Goal: Task Accomplishment & Management: Manage account settings

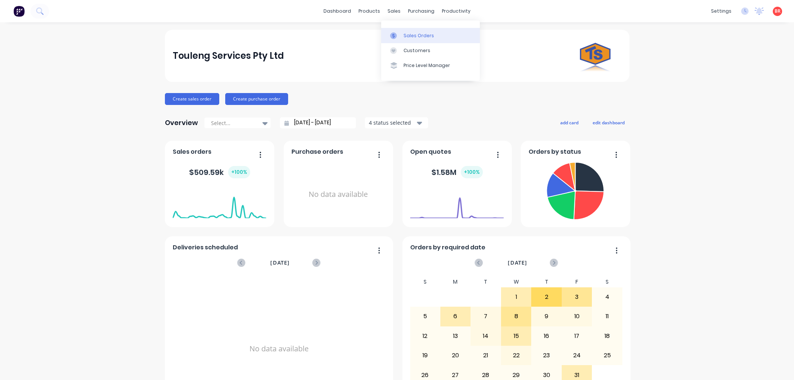
click at [406, 33] on div "Sales Orders" at bounding box center [419, 35] width 31 height 7
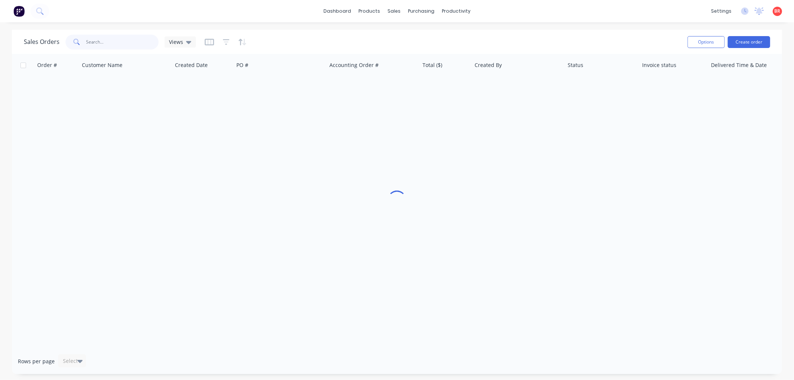
click at [116, 43] on input "text" at bounding box center [122, 42] width 73 height 15
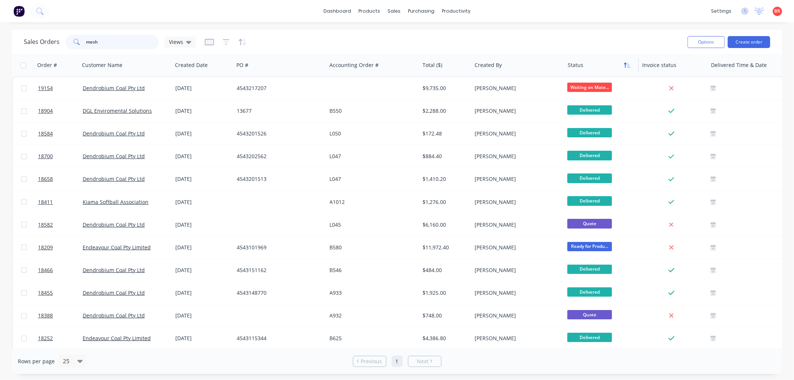
type input "mesh"
click at [624, 64] on icon "button" at bounding box center [625, 65] width 3 height 5
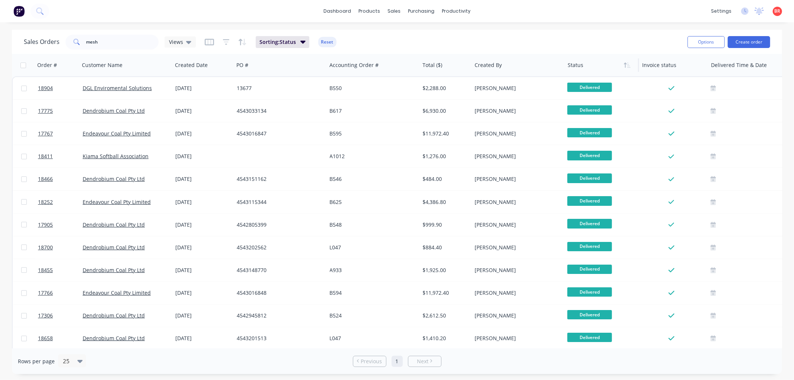
click at [624, 64] on icon "button" at bounding box center [625, 65] width 3 height 5
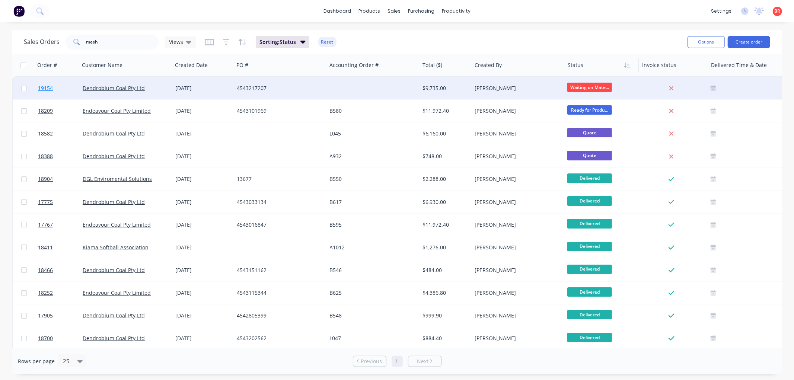
click at [46, 87] on span "19154" at bounding box center [45, 87] width 15 height 7
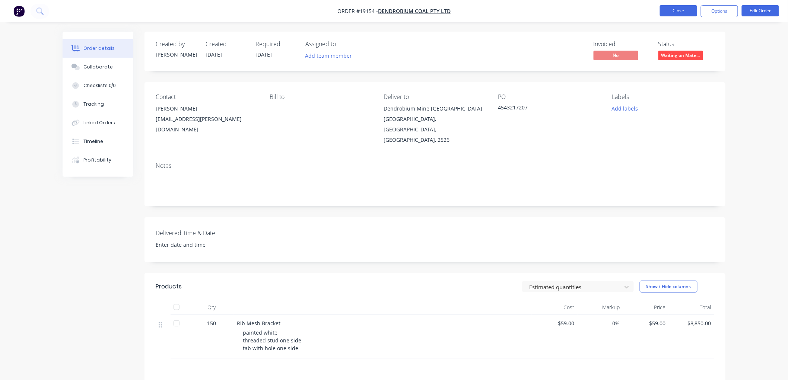
click at [673, 11] on button "Close" at bounding box center [678, 10] width 37 height 11
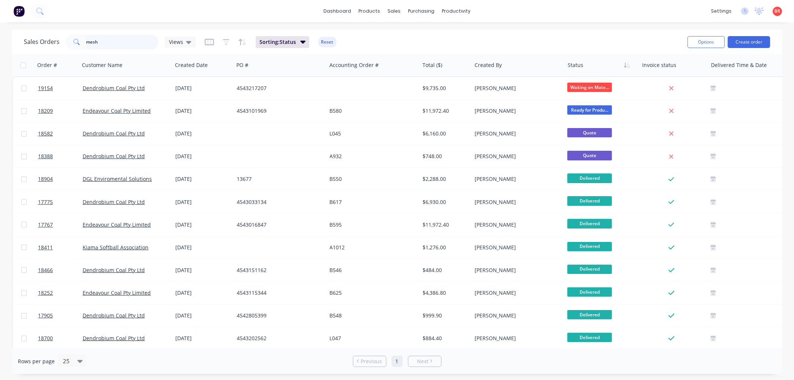
click at [109, 42] on input "mesh" at bounding box center [122, 42] width 73 height 15
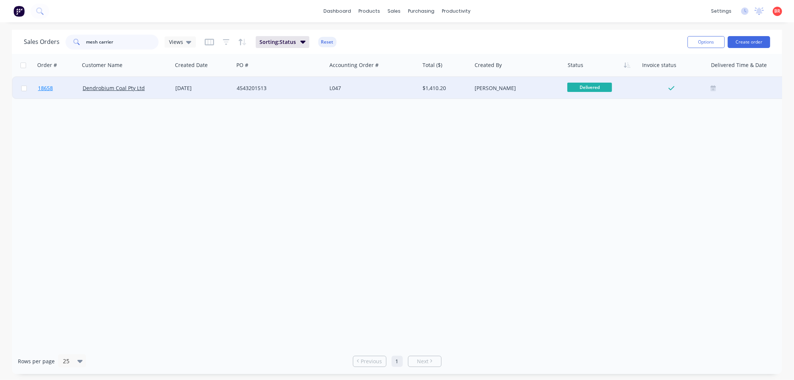
type input "mesh carrier"
click at [44, 84] on link "18658" at bounding box center [60, 88] width 45 height 22
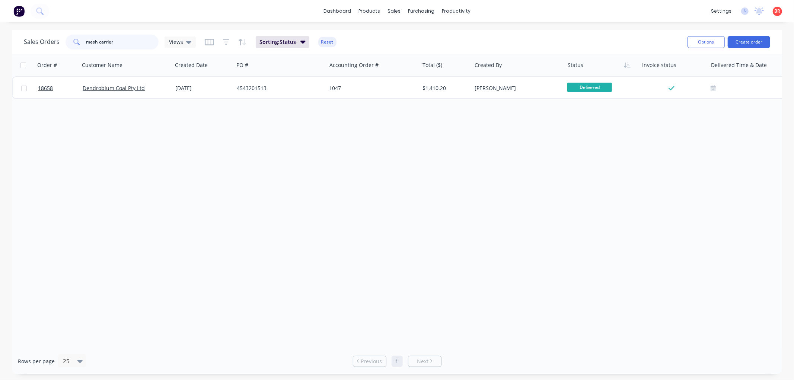
click at [128, 43] on input "mesh carrier" at bounding box center [122, 42] width 73 height 15
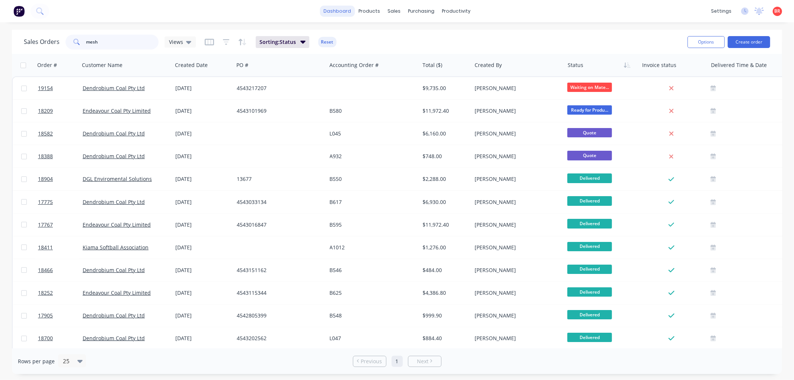
type input "mesh"
click at [337, 11] on link "dashboard" at bounding box center [337, 11] width 35 height 11
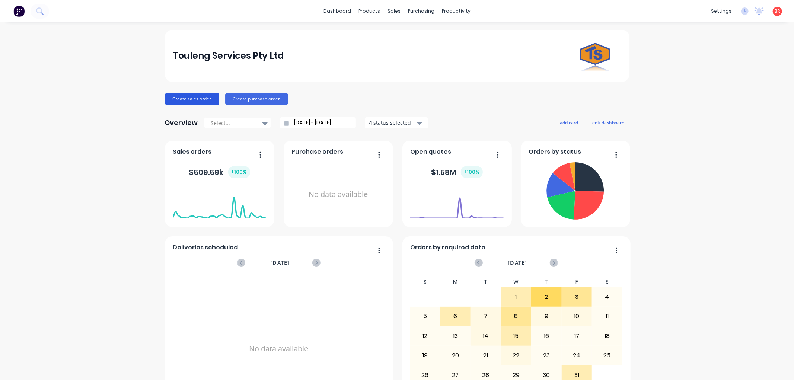
click at [191, 100] on button "Create sales order" at bounding box center [192, 99] width 54 height 12
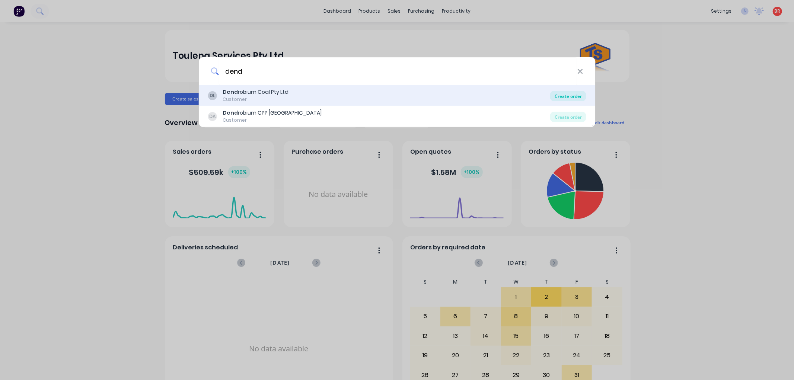
type input "dend"
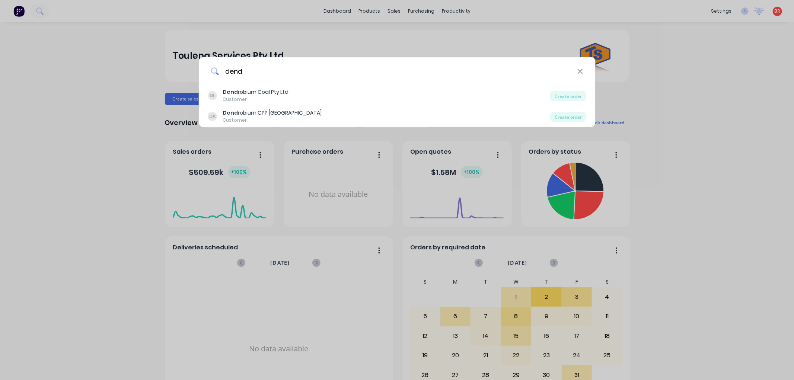
drag, startPoint x: 559, startPoint y: 92, endPoint x: 545, endPoint y: 95, distance: 15.2
click at [559, 92] on div "Create order" at bounding box center [568, 96] width 36 height 10
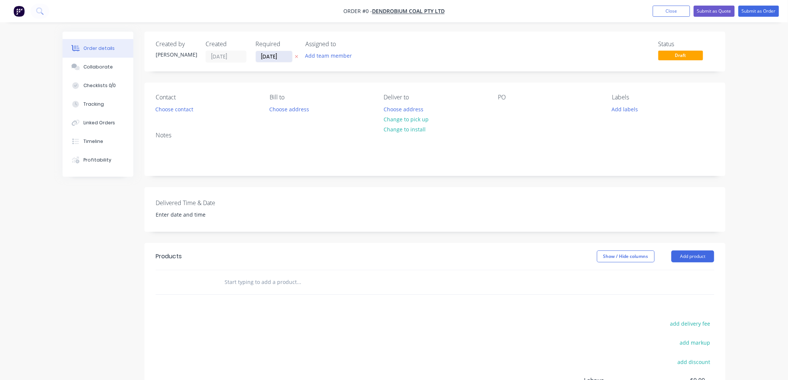
click at [280, 54] on input "[DATE]" at bounding box center [274, 56] width 36 height 11
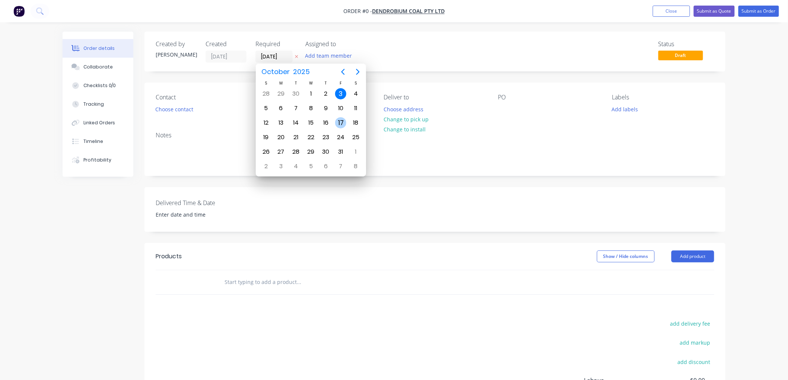
click at [341, 119] on div "17" at bounding box center [340, 122] width 11 height 11
type input "[DATE]"
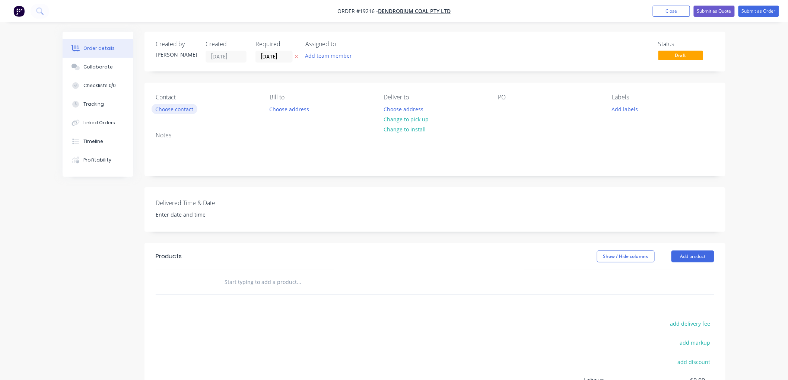
click at [183, 104] on button "Choose contact" at bounding box center [175, 109] width 46 height 10
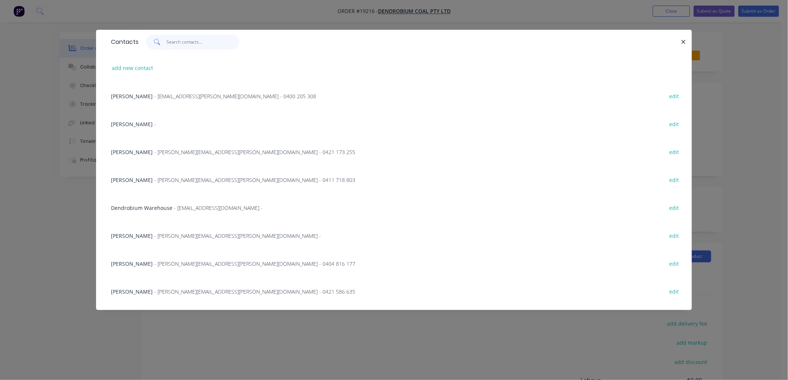
click at [200, 39] on input "text" at bounding box center [203, 42] width 73 height 15
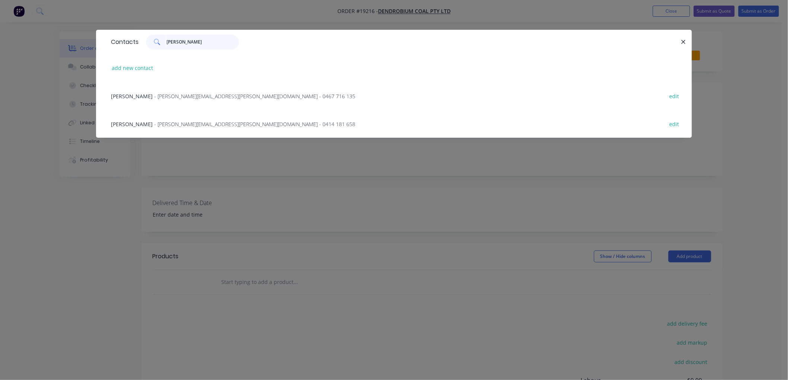
type input "[PERSON_NAME]"
click at [162, 98] on span "- [PERSON_NAME][EMAIL_ADDRESS][PERSON_NAME][DOMAIN_NAME] - 0467 716 135" at bounding box center [254, 96] width 201 height 7
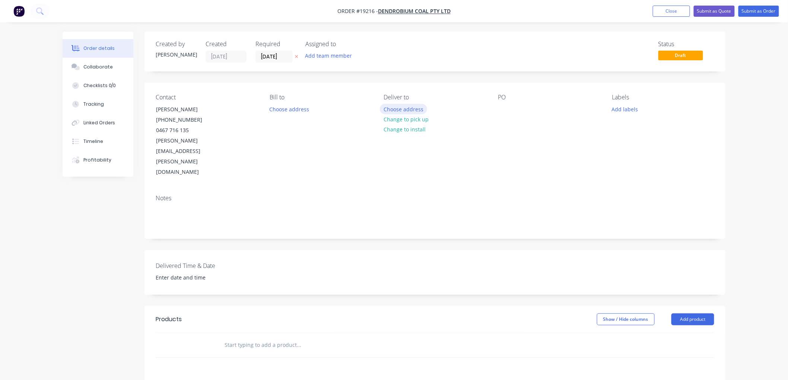
click at [402, 108] on button "Choose address" at bounding box center [404, 109] width 48 height 10
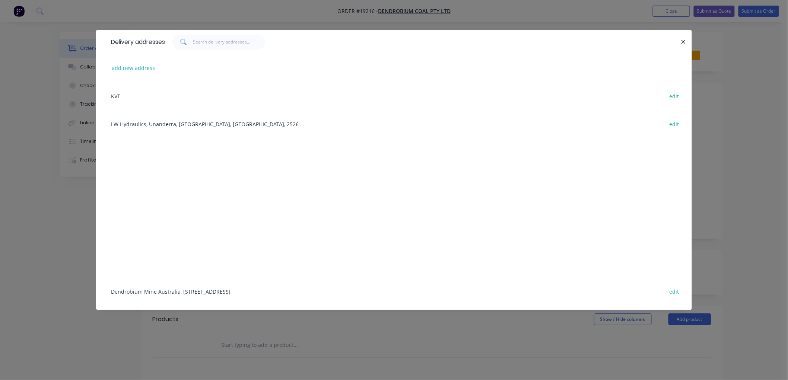
click at [159, 287] on div "Dendrobium Mine [GEOGRAPHIC_DATA], [STREET_ADDRESS] edit" at bounding box center [393, 291] width 573 height 28
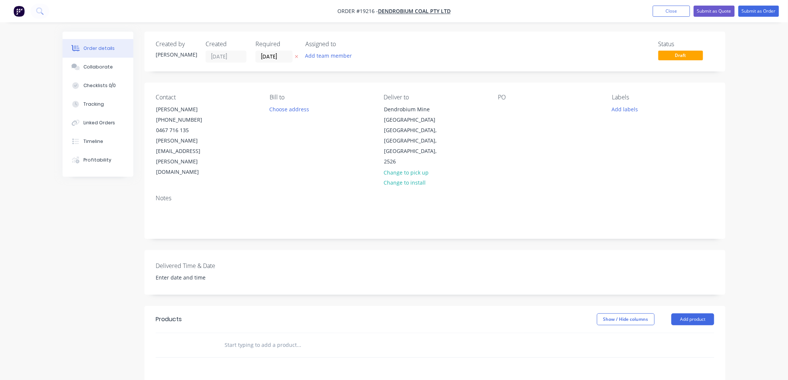
click at [242, 338] on input "text" at bounding box center [298, 345] width 149 height 15
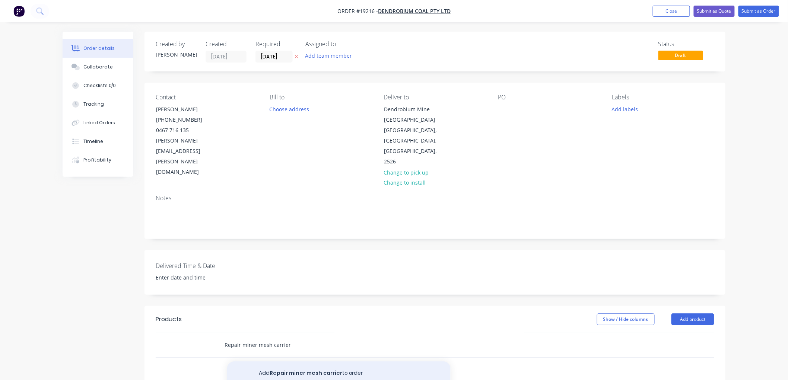
type input "Repair miner mesh carrier"
click at [306, 361] on button "Add Repair miner mesh carrier to order" at bounding box center [338, 373] width 223 height 24
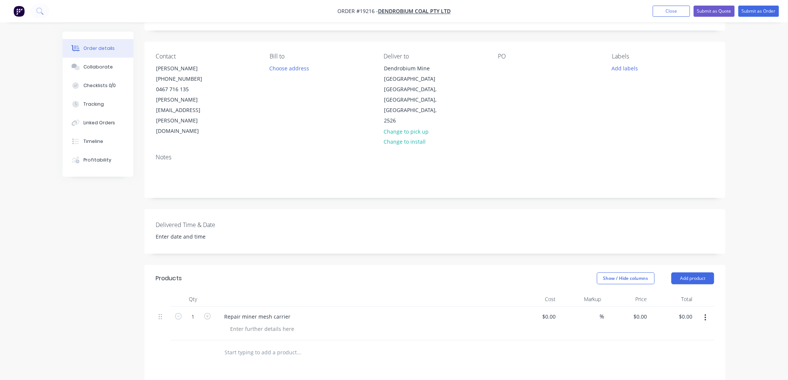
scroll to position [41, 0]
click at [256, 323] on div at bounding box center [262, 328] width 76 height 11
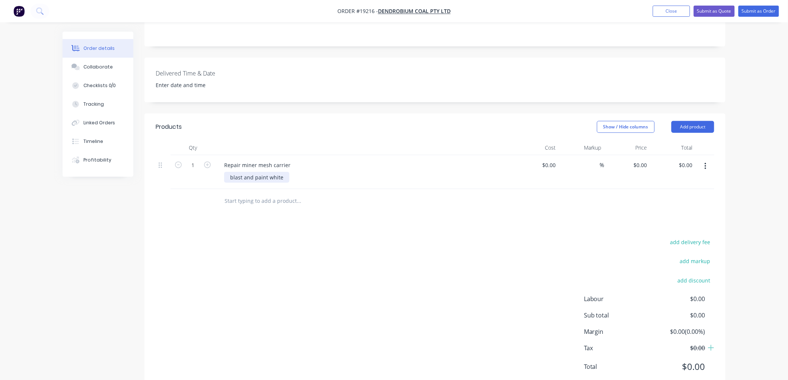
scroll to position [195, 0]
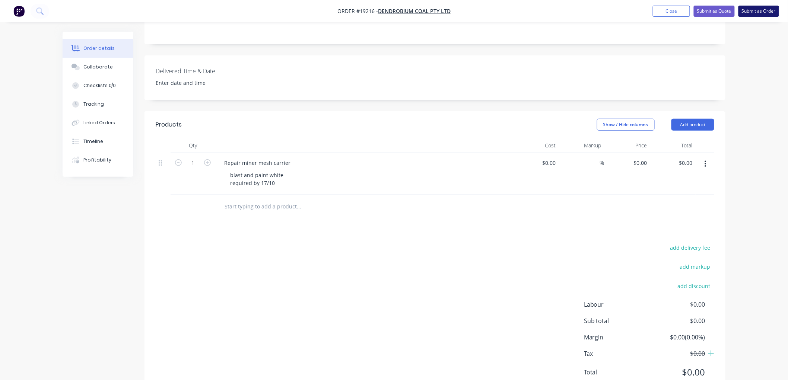
click at [759, 10] on button "Submit as Order" at bounding box center [758, 11] width 41 height 11
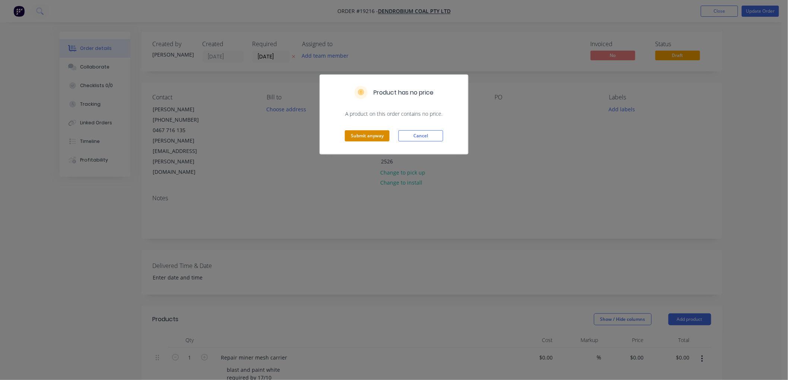
click at [360, 138] on button "Submit anyway" at bounding box center [367, 135] width 45 height 11
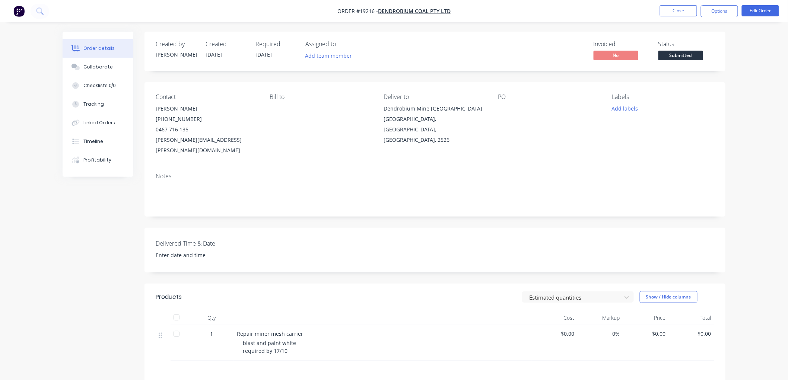
click at [675, 52] on span "Submitted" at bounding box center [680, 55] width 45 height 9
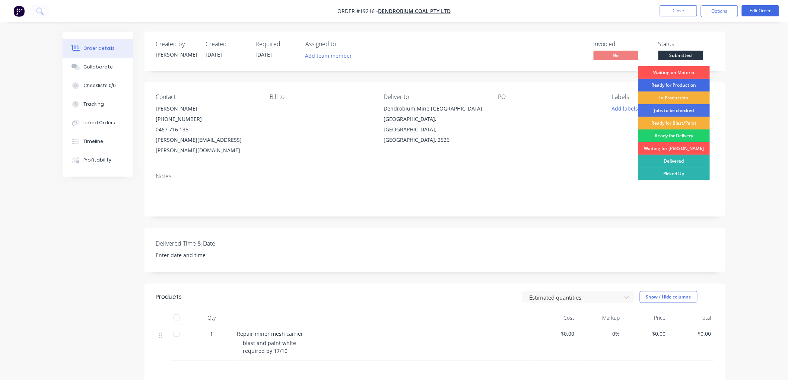
click at [669, 84] on div "Ready for Production" at bounding box center [674, 85] width 72 height 13
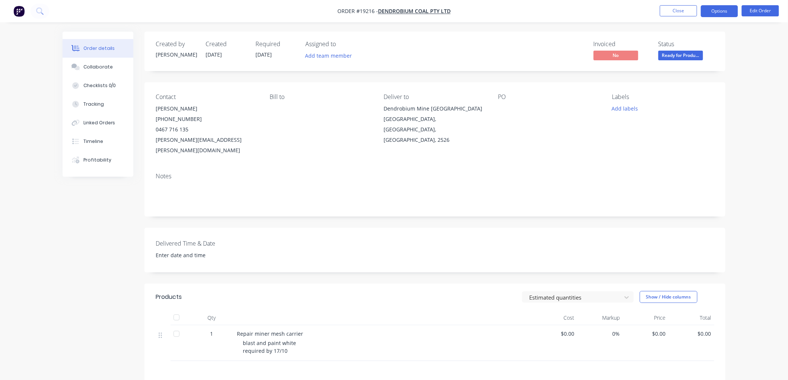
click at [715, 12] on button "Options" at bounding box center [719, 11] width 37 height 12
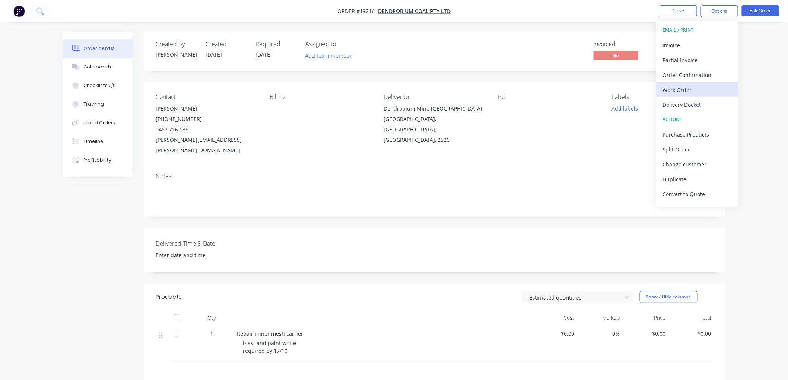
click at [685, 89] on div "Work Order" at bounding box center [697, 89] width 68 height 11
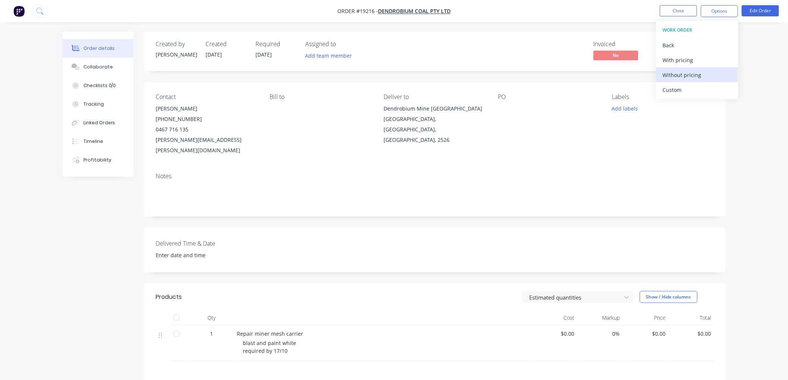
click at [683, 74] on div "Without pricing" at bounding box center [697, 75] width 68 height 11
click at [544, 148] on div "Contact [PERSON_NAME] [PHONE_NUMBER] [PERSON_NAME][EMAIL_ADDRESS][PERSON_NAME][…" at bounding box center [434, 124] width 581 height 84
click at [664, 15] on button "Close" at bounding box center [678, 10] width 37 height 11
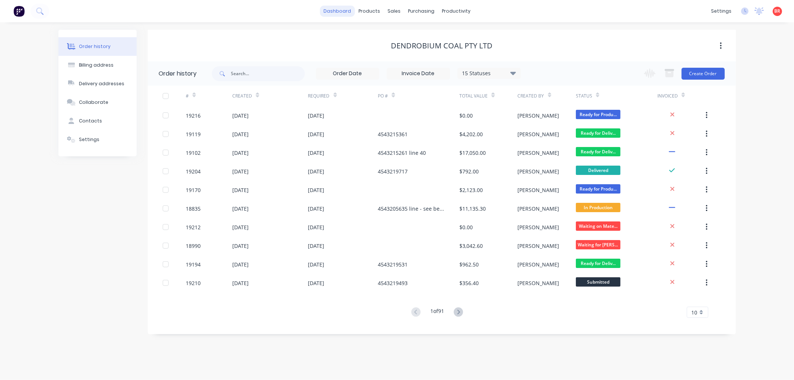
click at [336, 8] on link "dashboard" at bounding box center [337, 11] width 35 height 11
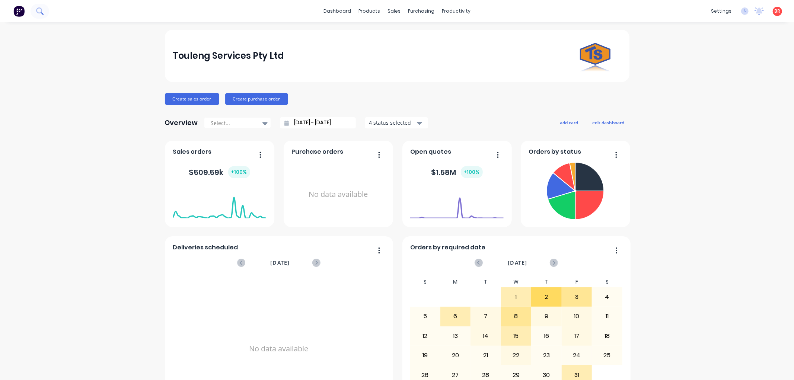
click at [41, 12] on icon at bounding box center [39, 10] width 6 height 6
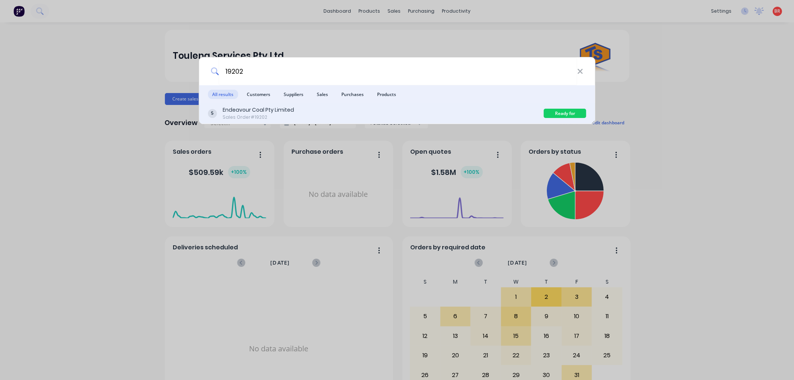
type input "19202"
click at [291, 114] on div "Sales Order #19202" at bounding box center [258, 117] width 71 height 7
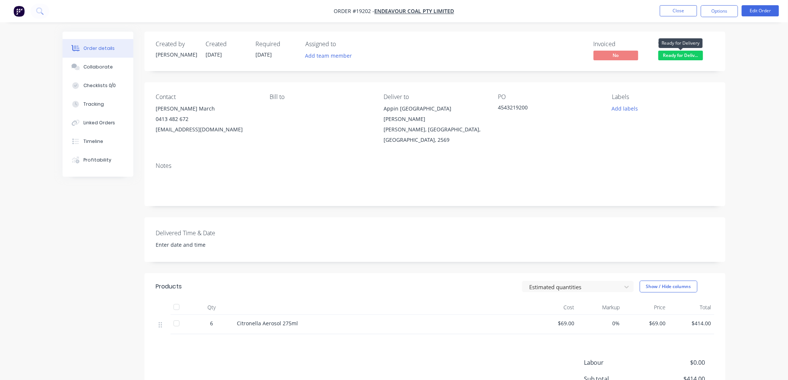
click at [673, 57] on span "Ready for Deliv..." at bounding box center [680, 55] width 45 height 9
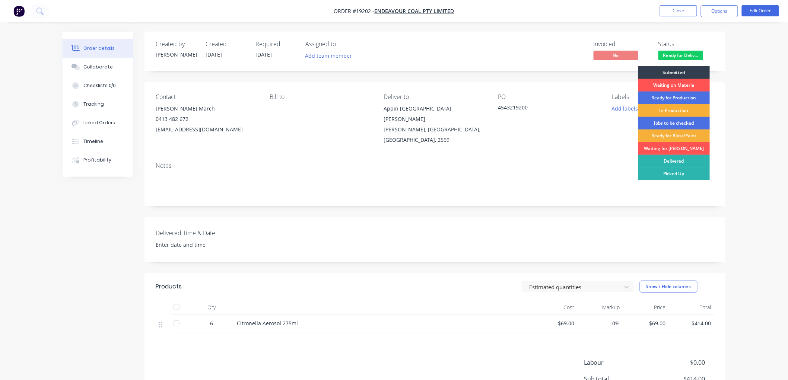
click at [664, 161] on div "Delivered" at bounding box center [674, 161] width 72 height 13
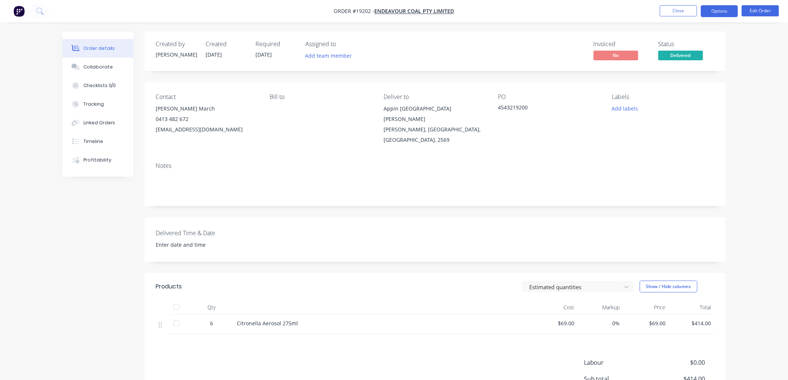
click at [707, 17] on button "Options" at bounding box center [719, 11] width 37 height 12
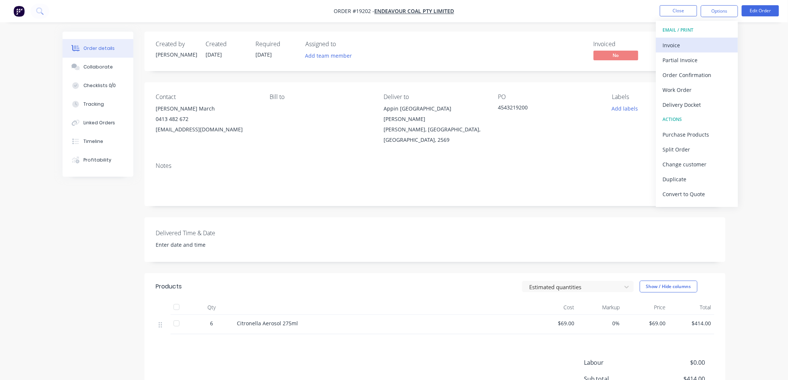
click at [685, 48] on div "Invoice" at bounding box center [697, 45] width 68 height 11
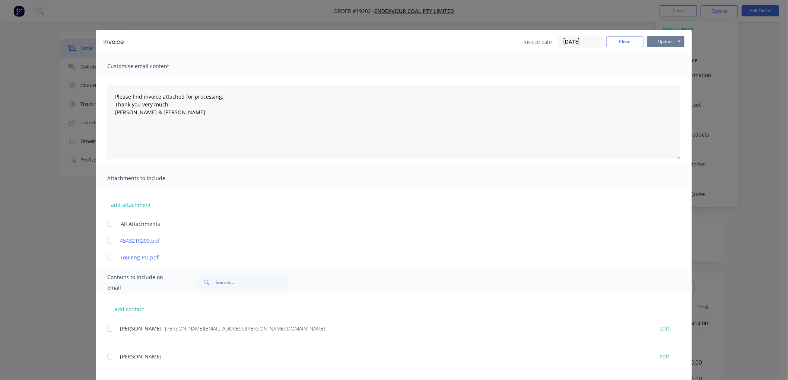
click at [666, 41] on button "Options" at bounding box center [665, 41] width 37 height 11
click at [672, 68] on button "Print" at bounding box center [671, 67] width 48 height 12
type textarea "Please find invoice attached for processing. Thank you very much. [PERSON_NAME]…"
click at [628, 41] on button "Close" at bounding box center [624, 41] width 37 height 11
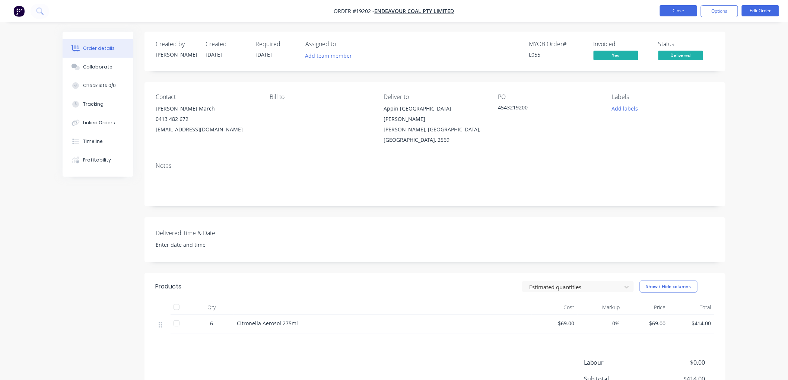
click at [673, 8] on button "Close" at bounding box center [678, 10] width 37 height 11
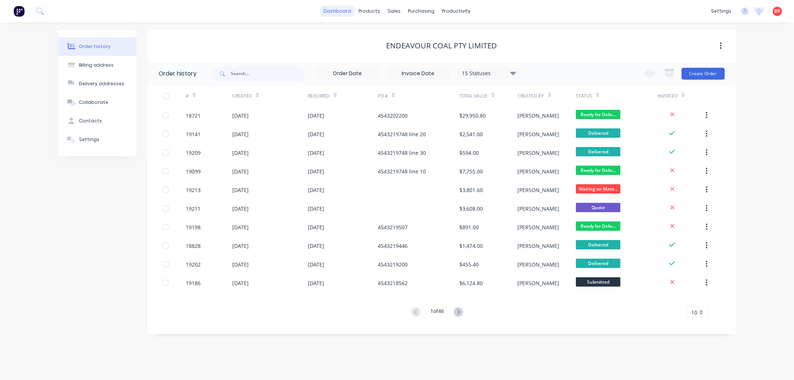
click at [332, 13] on link "dashboard" at bounding box center [337, 11] width 35 height 11
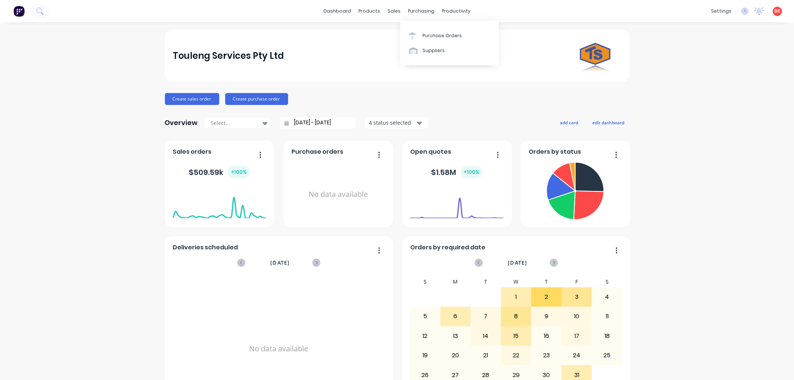
click at [415, 27] on div "Purchase Orders Suppliers" at bounding box center [449, 42] width 99 height 45
click at [400, 36] on div at bounding box center [395, 35] width 11 height 7
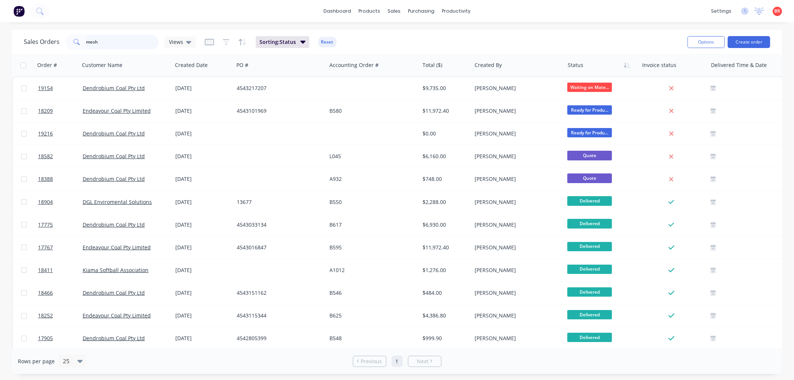
click at [102, 44] on input "mesh" at bounding box center [122, 42] width 73 height 15
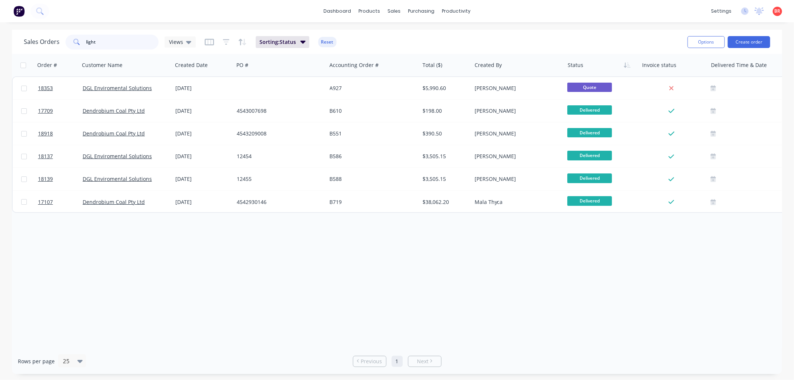
click at [106, 43] on input "light" at bounding box center [122, 42] width 73 height 15
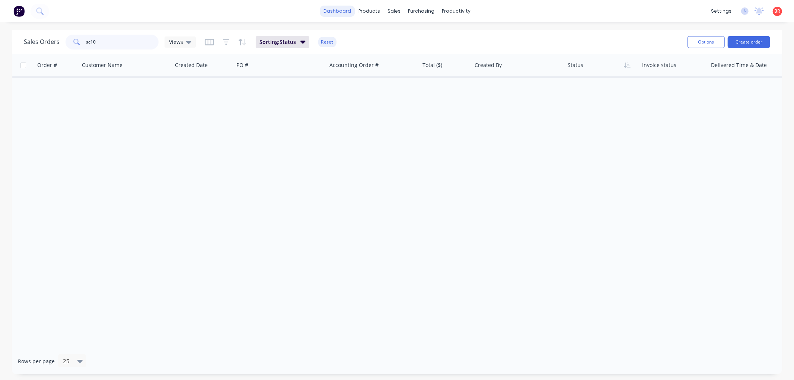
type input "sc10"
click at [342, 9] on link "dashboard" at bounding box center [337, 11] width 35 height 11
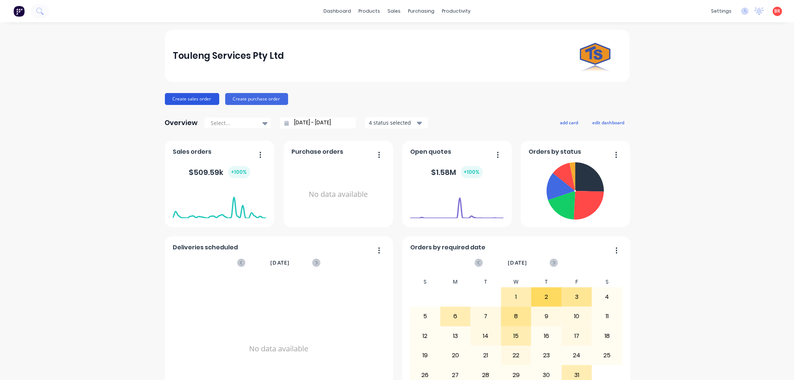
click at [195, 99] on button "Create sales order" at bounding box center [192, 99] width 54 height 12
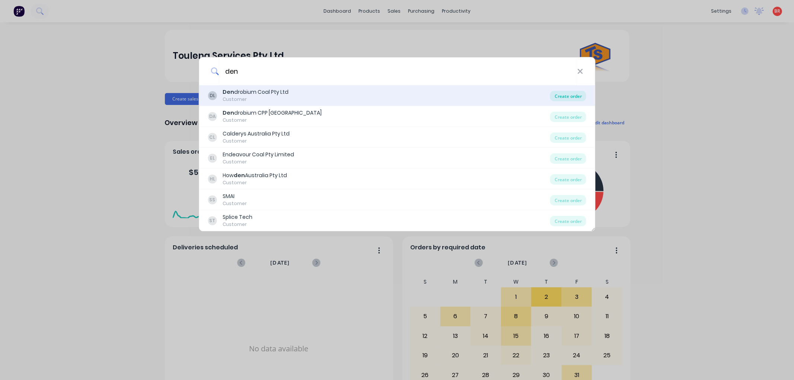
type input "den"
click at [566, 99] on div "Create order" at bounding box center [568, 96] width 36 height 10
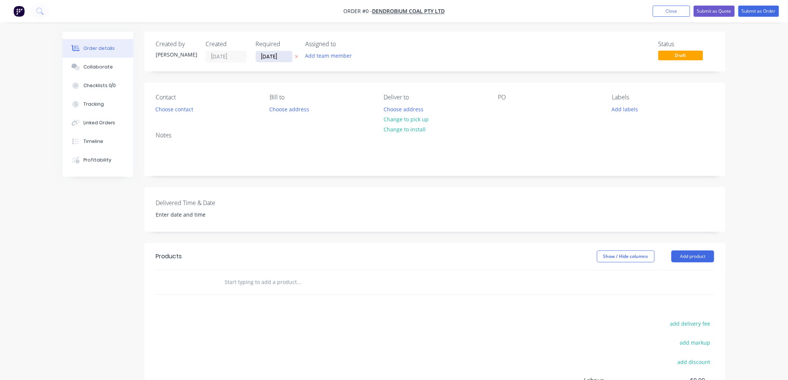
click at [272, 61] on input "[DATE]" at bounding box center [274, 56] width 36 height 11
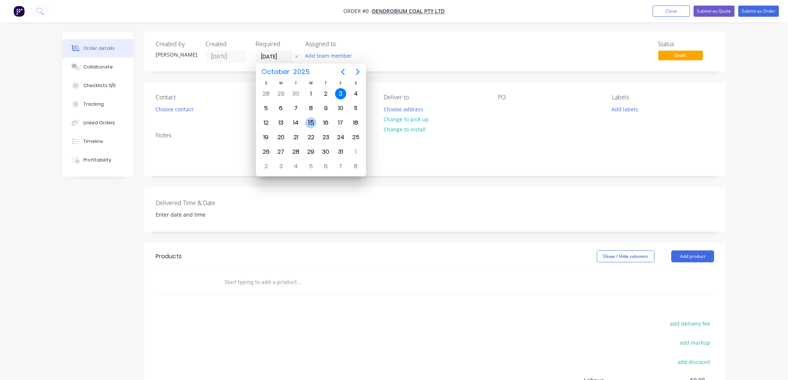
click at [303, 121] on div "15" at bounding box center [310, 123] width 15 height 14
type input "[DATE]"
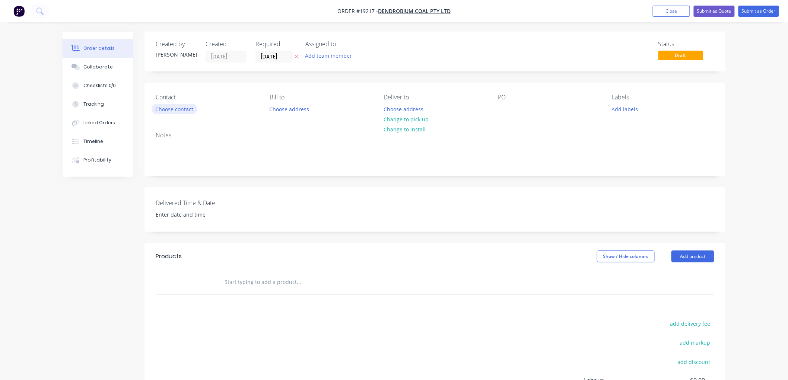
click at [177, 111] on button "Choose contact" at bounding box center [175, 109] width 46 height 10
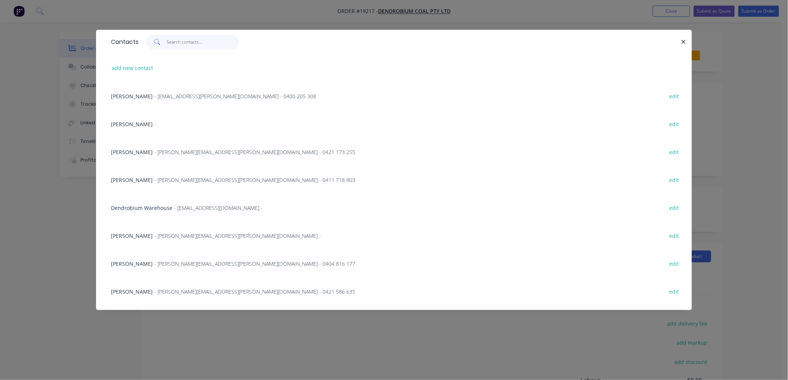
click at [178, 42] on input "text" at bounding box center [203, 42] width 73 height 15
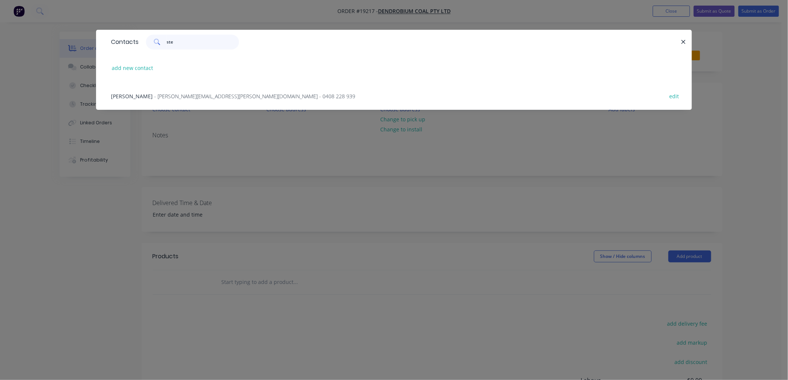
type input "stew"
click at [168, 94] on span "- [PERSON_NAME][EMAIL_ADDRESS][PERSON_NAME][DOMAIN_NAME] - 0408 228 939" at bounding box center [254, 96] width 201 height 7
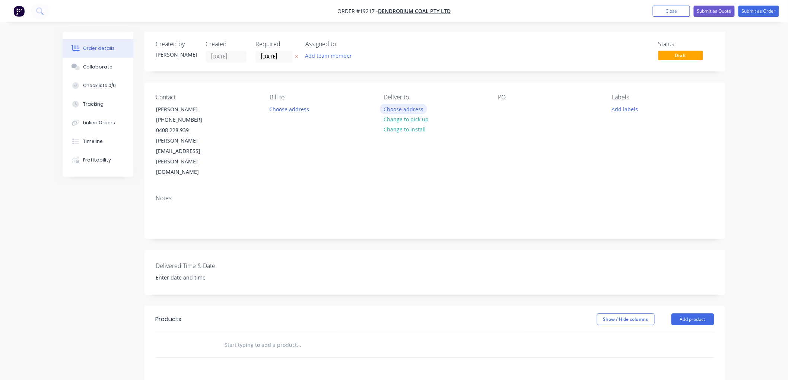
click at [402, 109] on button "Choose address" at bounding box center [404, 109] width 48 height 10
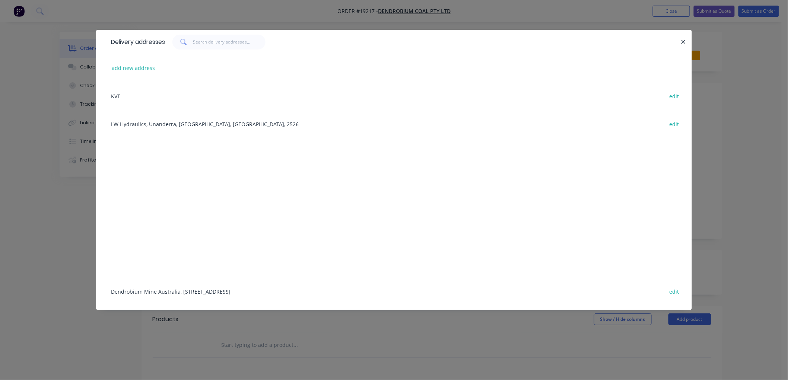
click at [203, 293] on div "Dendrobium Mine [GEOGRAPHIC_DATA], [STREET_ADDRESS] edit" at bounding box center [393, 291] width 573 height 28
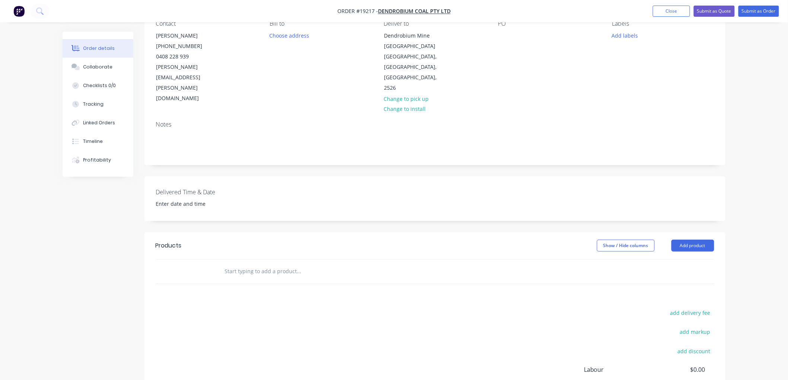
scroll to position [83, 0]
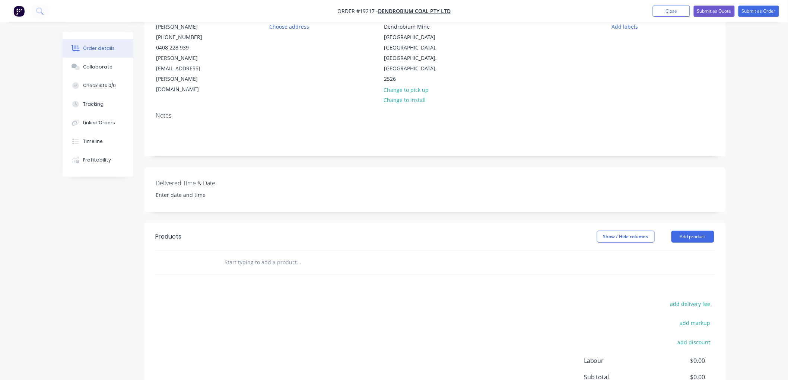
click at [239, 255] on input "text" at bounding box center [298, 262] width 149 height 15
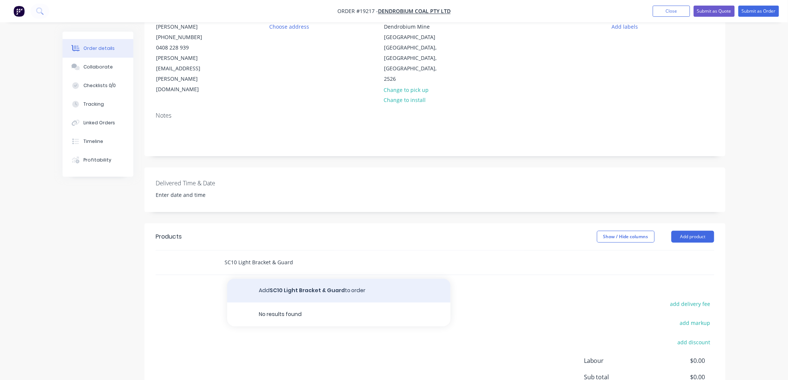
type input "SC10 Light Bracket & Guard"
click at [285, 279] on button "Add SC10 Light Bracket & Guard to order" at bounding box center [338, 291] width 223 height 24
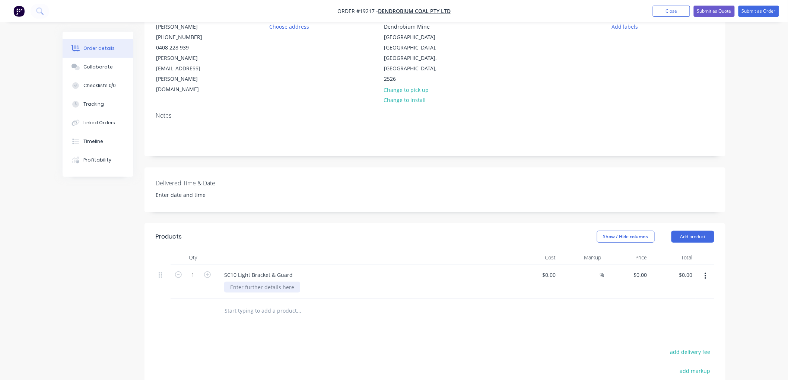
click at [261, 282] on div at bounding box center [262, 287] width 76 height 11
click at [198, 270] on input "1" at bounding box center [192, 275] width 19 height 11
type input "10"
click at [148, 284] on div "Qty Cost Markup Price Total 10 SC10 Light Bracket & Guard SS 20mm shorter then …" at bounding box center [434, 290] width 581 height 81
click at [106, 70] on div "Collaborate" at bounding box center [97, 67] width 29 height 7
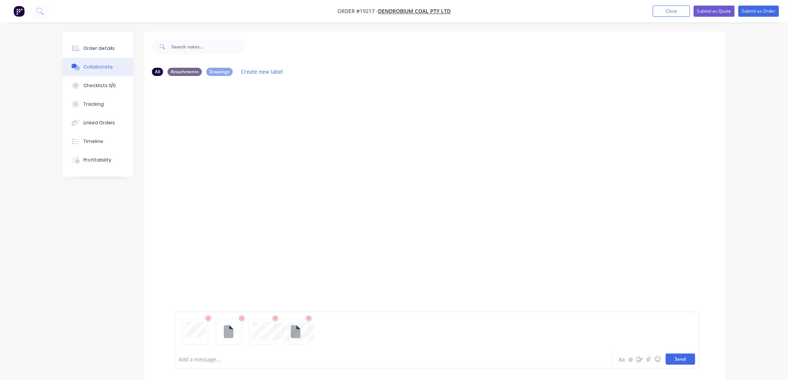
click at [672, 355] on button "Send" at bounding box center [680, 359] width 29 height 11
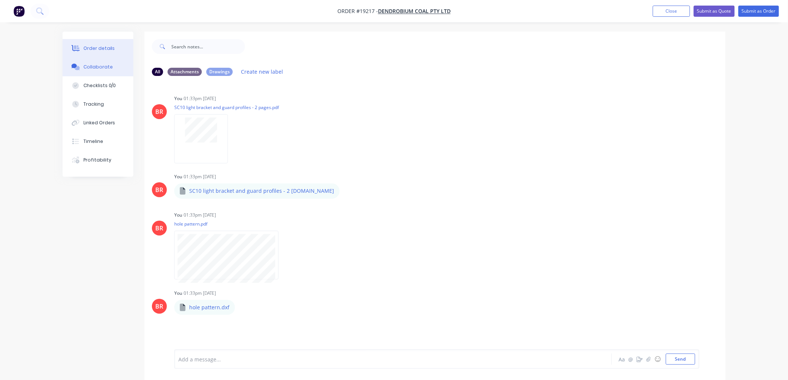
click at [104, 46] on div "Order details" at bounding box center [99, 48] width 32 height 7
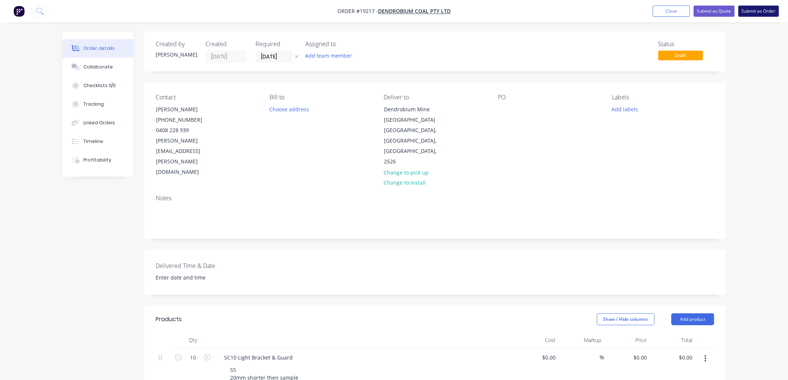
click at [759, 13] on button "Submit as Order" at bounding box center [758, 11] width 41 height 11
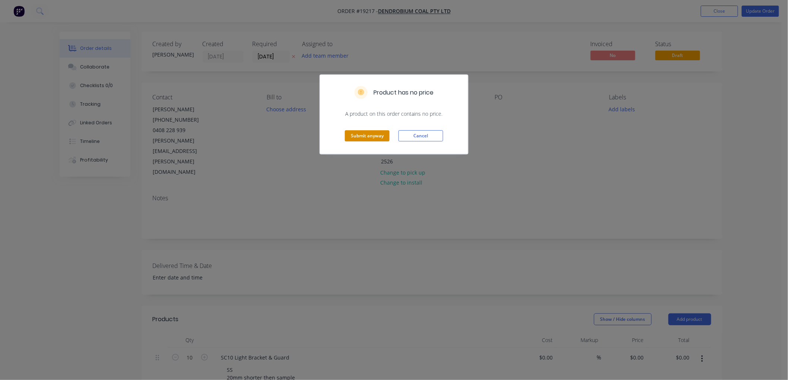
click at [386, 137] on button "Submit anyway" at bounding box center [367, 135] width 45 height 11
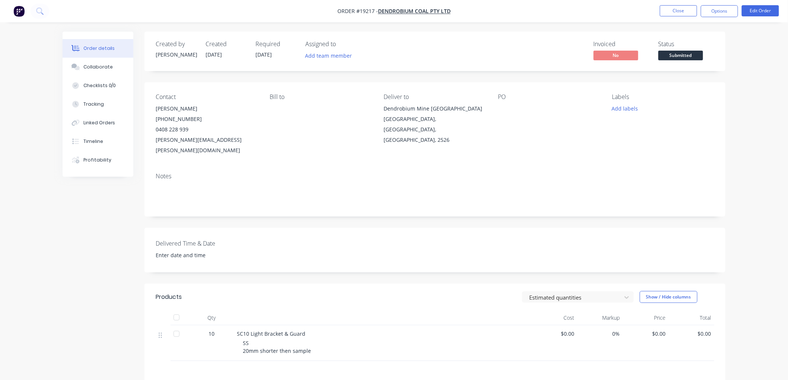
click at [691, 60] on button "Submitted" at bounding box center [680, 56] width 45 height 11
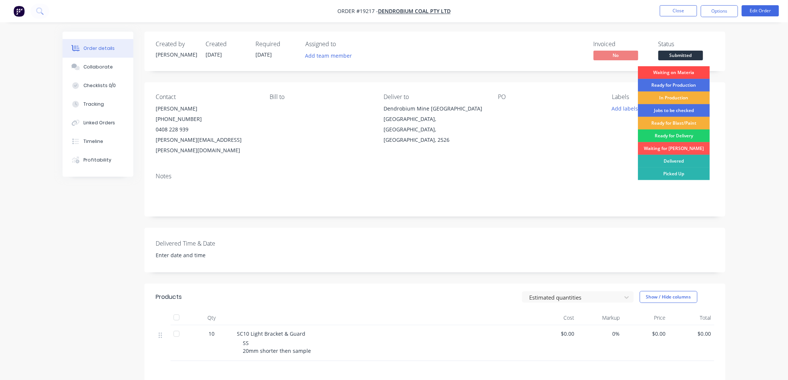
click at [680, 74] on div "Waiting on Materia" at bounding box center [674, 72] width 72 height 13
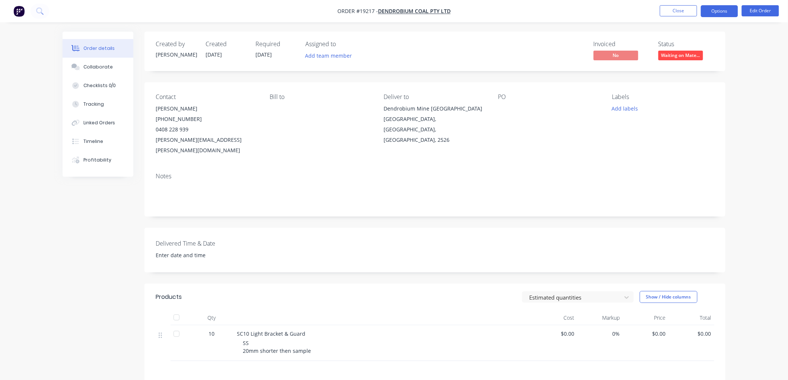
click at [719, 10] on button "Options" at bounding box center [719, 11] width 37 height 12
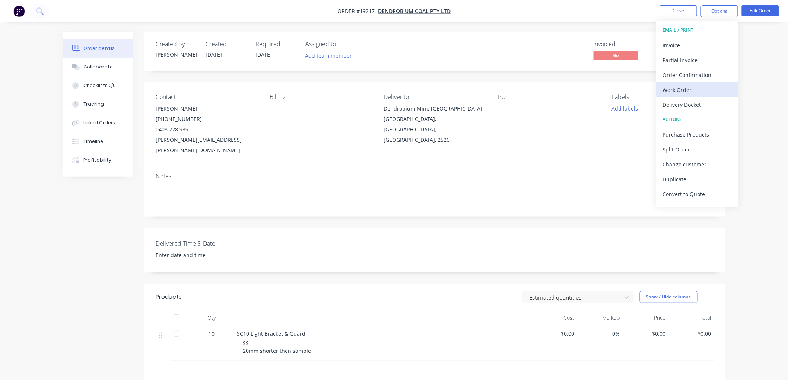
click at [681, 92] on div "Work Order" at bounding box center [697, 89] width 68 height 11
click at [676, 87] on div "Custom" at bounding box center [697, 89] width 68 height 11
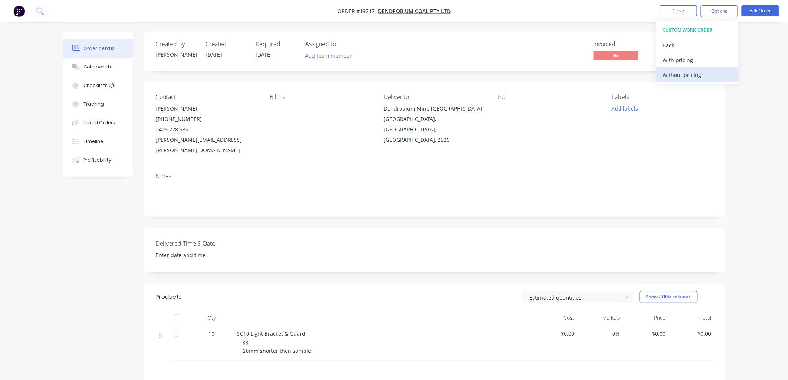
click at [676, 77] on div "Without pricing" at bounding box center [697, 75] width 68 height 11
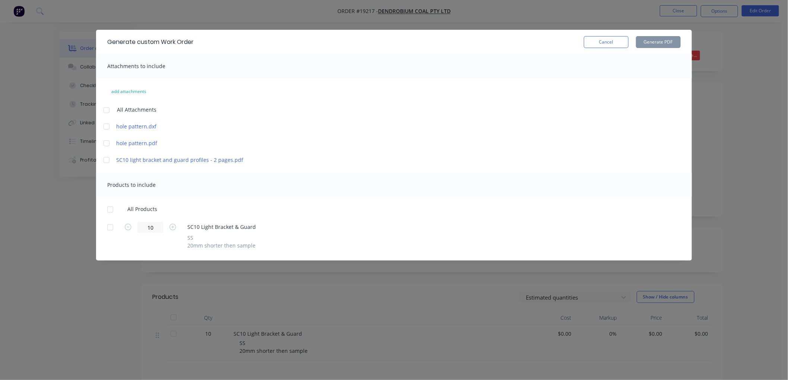
click at [109, 159] on div at bounding box center [106, 160] width 15 height 15
click at [109, 212] on div at bounding box center [110, 209] width 15 height 15
click at [659, 41] on button "Generate PDF" at bounding box center [658, 42] width 45 height 12
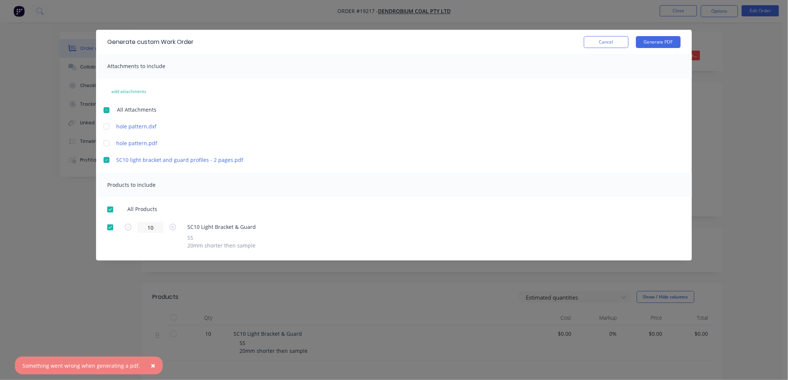
click at [151, 365] on span "×" at bounding box center [153, 365] width 4 height 10
click at [106, 112] on div at bounding box center [106, 110] width 15 height 15
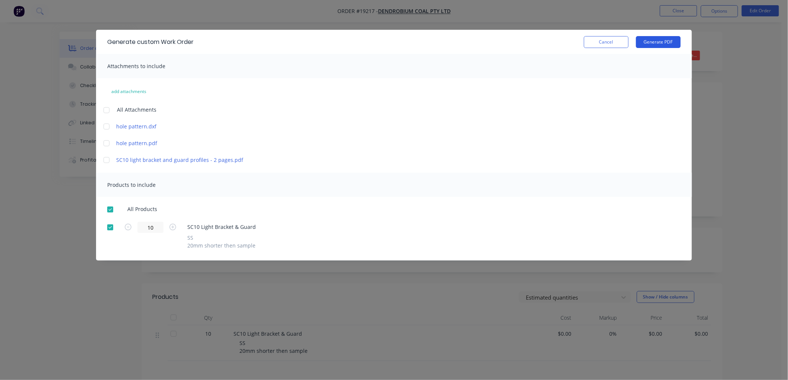
click at [661, 41] on button "Generate PDF" at bounding box center [658, 42] width 45 height 12
click at [609, 39] on button "Cancel" at bounding box center [606, 42] width 45 height 12
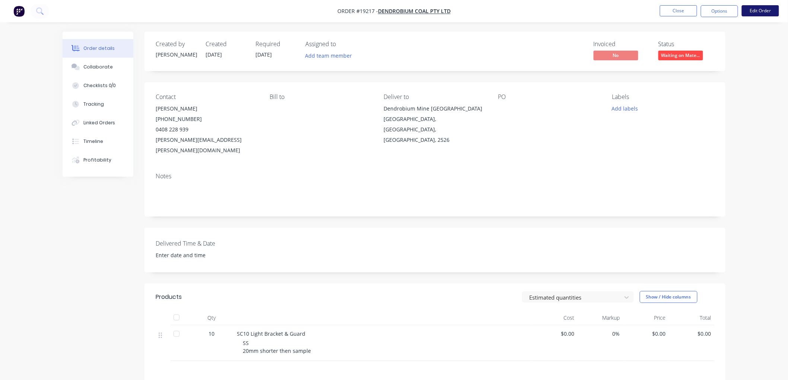
click at [747, 9] on button "Edit Order" at bounding box center [760, 10] width 37 height 11
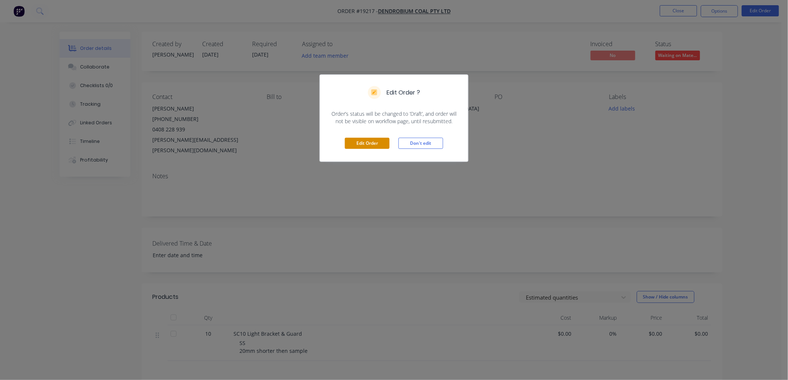
click at [365, 143] on button "Edit Order" at bounding box center [367, 143] width 45 height 11
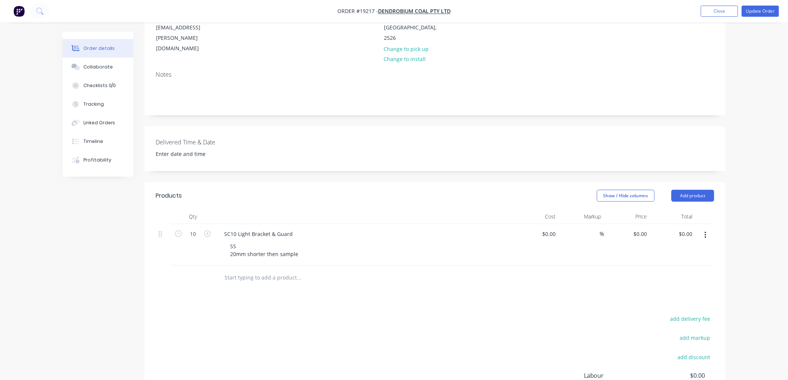
scroll to position [124, 0]
click at [679, 189] on button "Add product" at bounding box center [692, 195] width 43 height 12
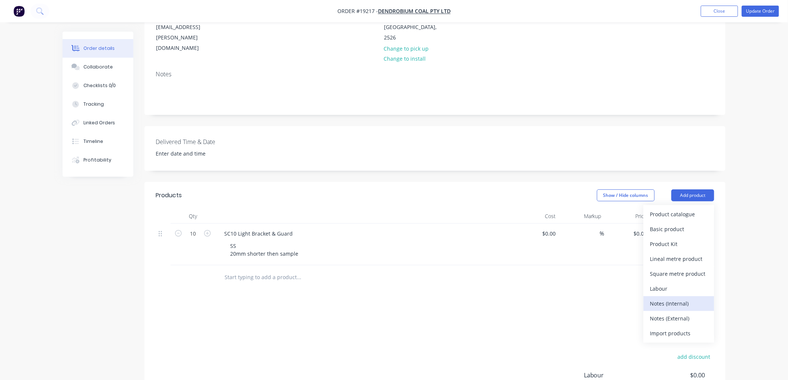
click at [664, 298] on div "Notes (Internal)" at bounding box center [678, 303] width 57 height 11
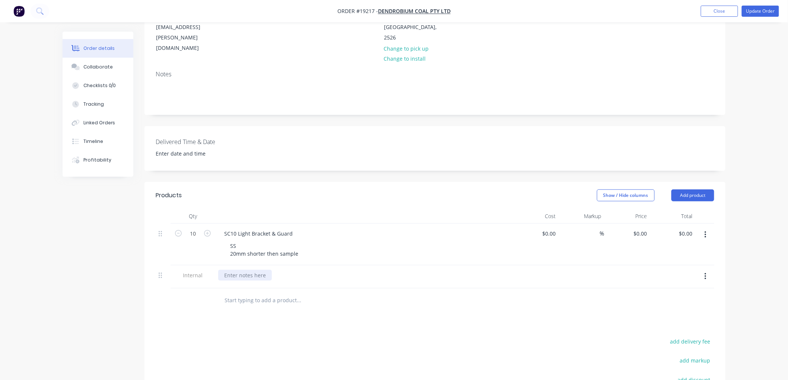
click at [233, 270] on div at bounding box center [245, 275] width 54 height 11
click at [750, 9] on button "Update Order" at bounding box center [760, 11] width 37 height 11
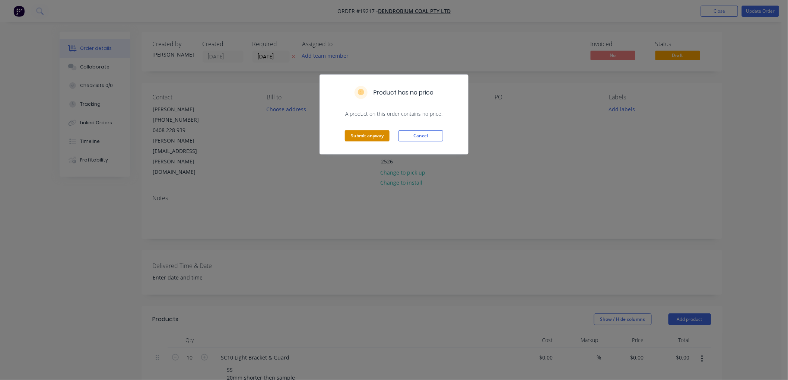
click at [361, 133] on button "Submit anyway" at bounding box center [367, 135] width 45 height 11
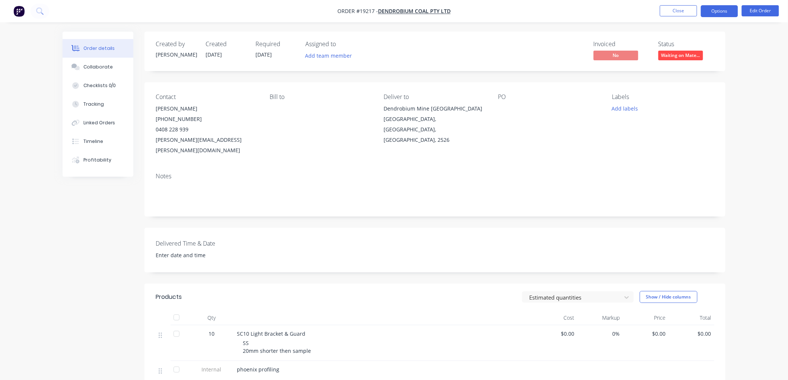
click at [705, 12] on button "Options" at bounding box center [719, 11] width 37 height 12
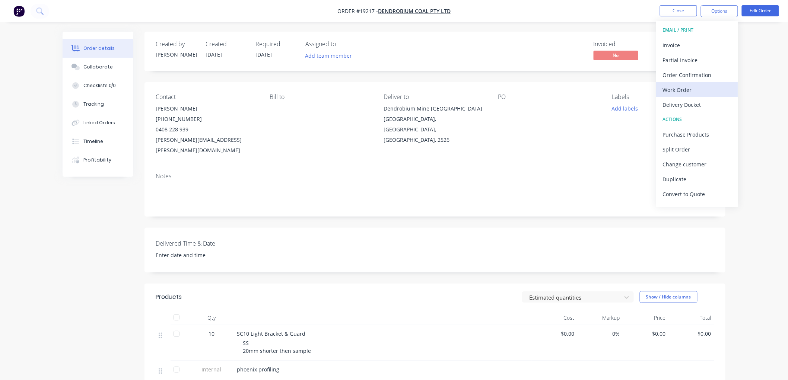
click at [676, 89] on div "Work Order" at bounding box center [697, 89] width 68 height 11
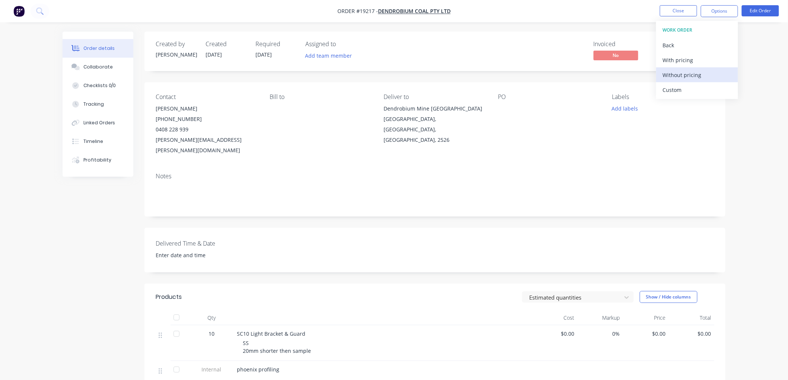
click at [672, 74] on div "Without pricing" at bounding box center [697, 75] width 68 height 11
click at [761, 103] on div "Order details Collaborate Checklists 0/0 Tracking Linked Orders Timeline Profit…" at bounding box center [394, 257] width 788 height 514
click at [669, 15] on button "Close" at bounding box center [678, 10] width 37 height 11
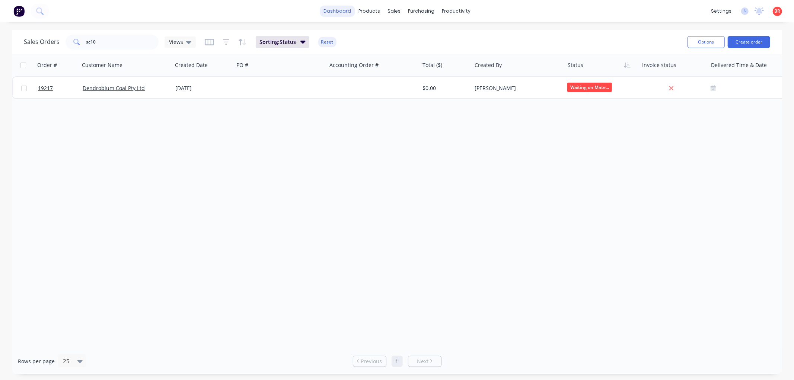
click at [341, 12] on link "dashboard" at bounding box center [337, 11] width 35 height 11
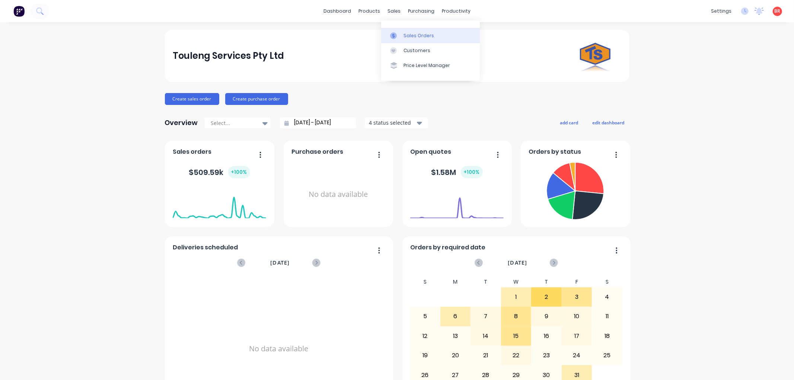
click at [411, 36] on div "Sales Orders" at bounding box center [419, 35] width 31 height 7
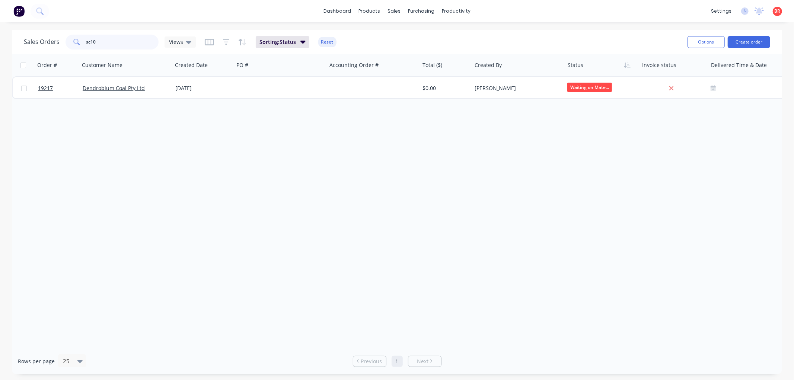
click at [102, 43] on input "sc10" at bounding box center [122, 42] width 73 height 15
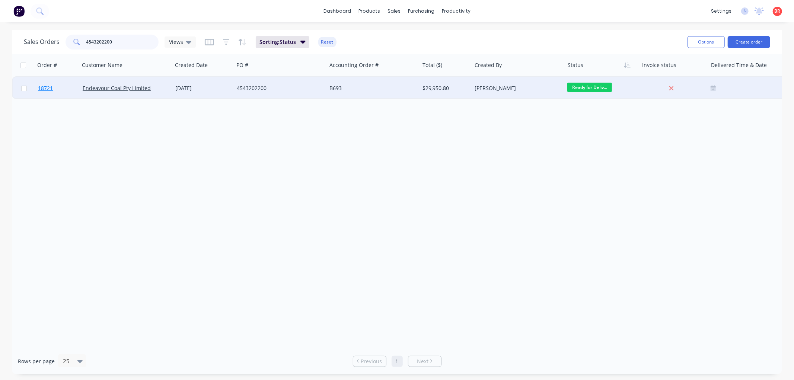
type input "4543202200"
click at [50, 86] on span "18721" at bounding box center [45, 87] width 15 height 7
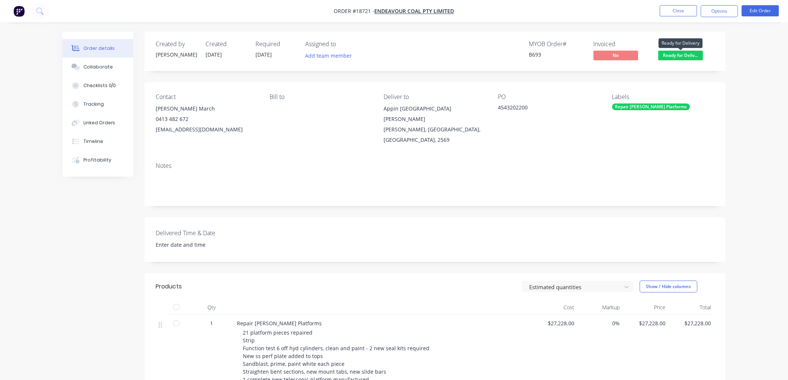
click at [682, 55] on span "Ready for Deliv..." at bounding box center [680, 55] width 45 height 9
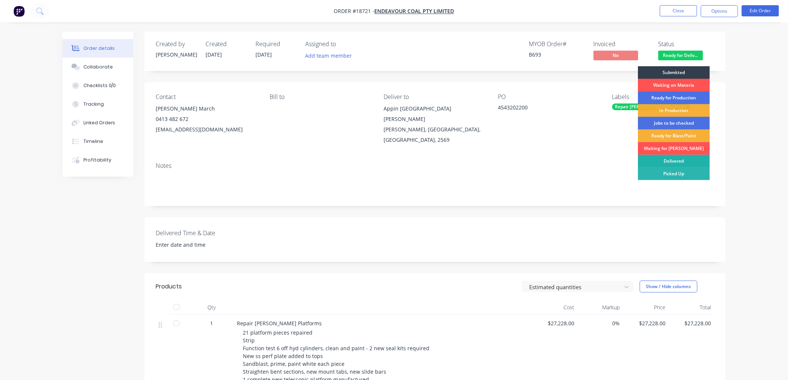
click at [672, 162] on div "Delivered" at bounding box center [674, 161] width 72 height 13
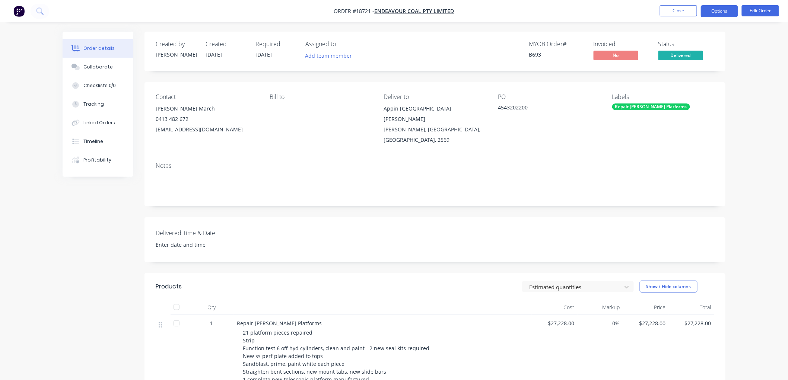
click at [711, 13] on button "Options" at bounding box center [719, 11] width 37 height 12
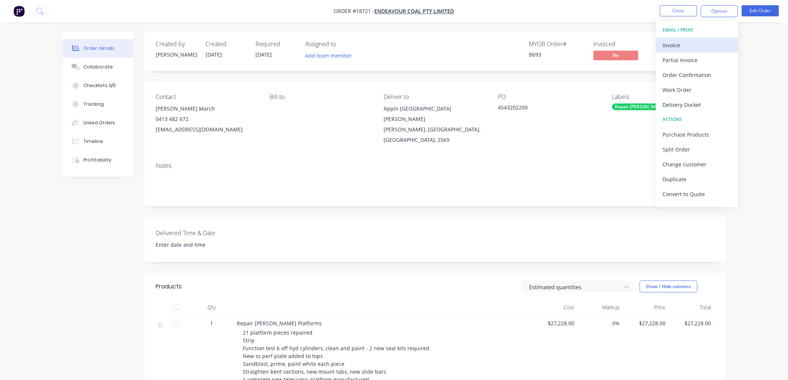
click at [673, 47] on div "Invoice" at bounding box center [697, 45] width 68 height 11
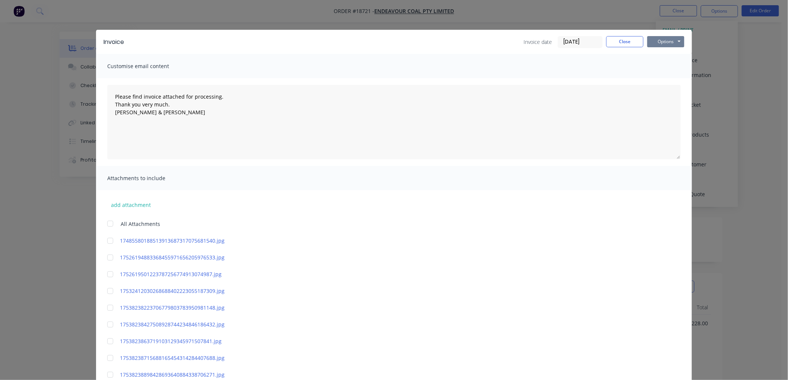
click at [661, 40] on button "Options" at bounding box center [665, 41] width 37 height 11
click at [667, 66] on button "Print" at bounding box center [671, 67] width 48 height 12
click at [627, 41] on button "Close" at bounding box center [624, 41] width 37 height 11
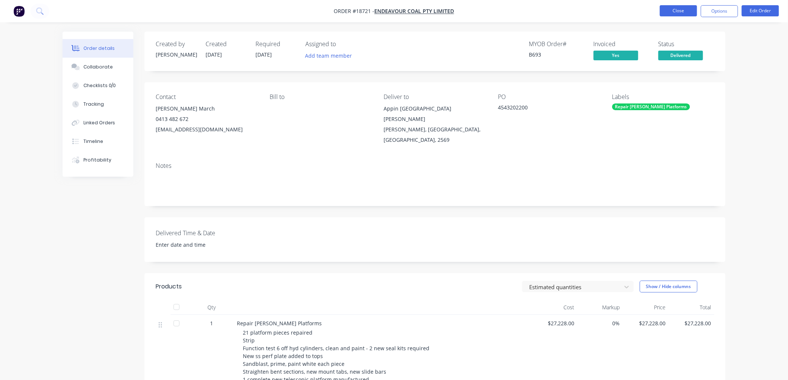
click at [676, 11] on button "Close" at bounding box center [678, 10] width 37 height 11
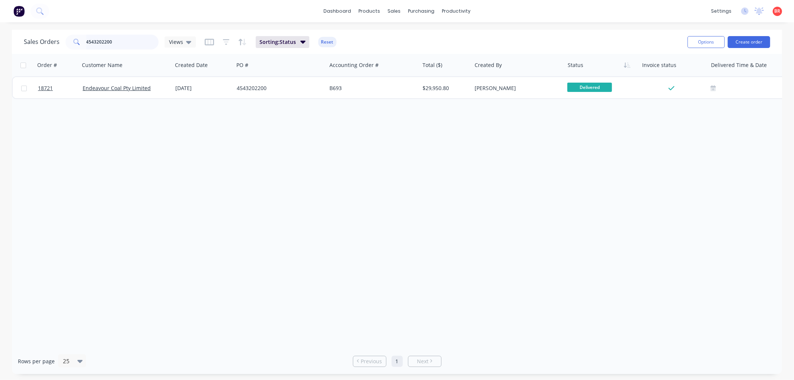
click at [121, 44] on input "4543202200" at bounding box center [122, 42] width 73 height 15
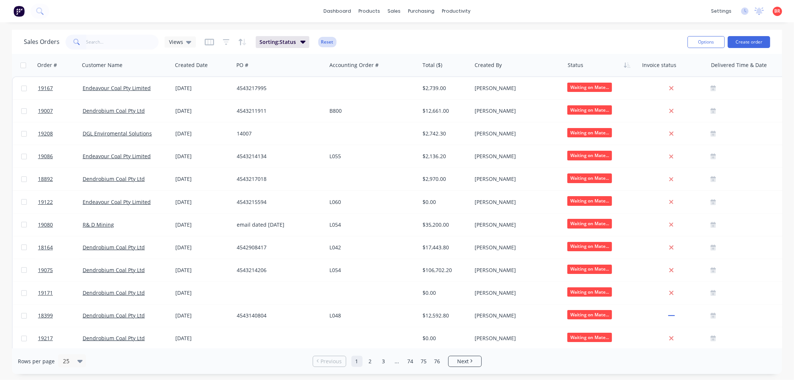
click at [325, 42] on button "Reset" at bounding box center [327, 42] width 18 height 10
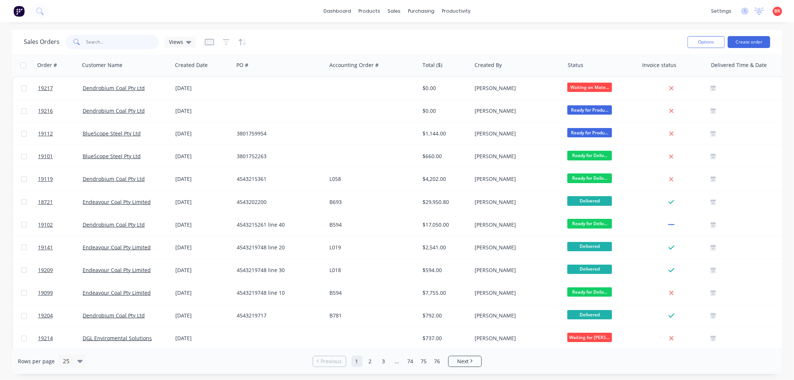
click at [105, 43] on input "text" at bounding box center [122, 42] width 73 height 15
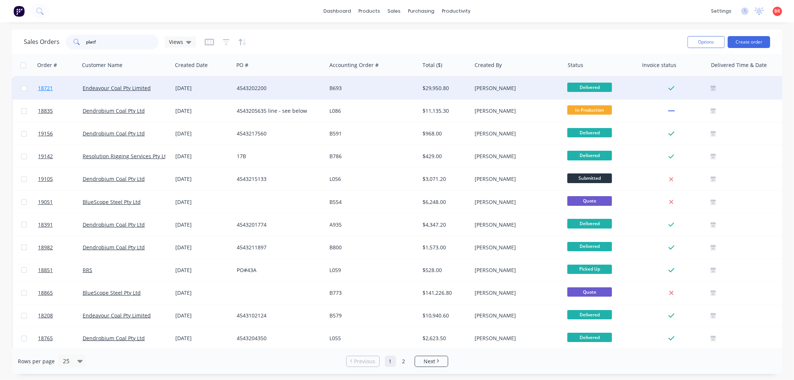
type input "platf"
click at [42, 88] on span "18721" at bounding box center [45, 87] width 15 height 7
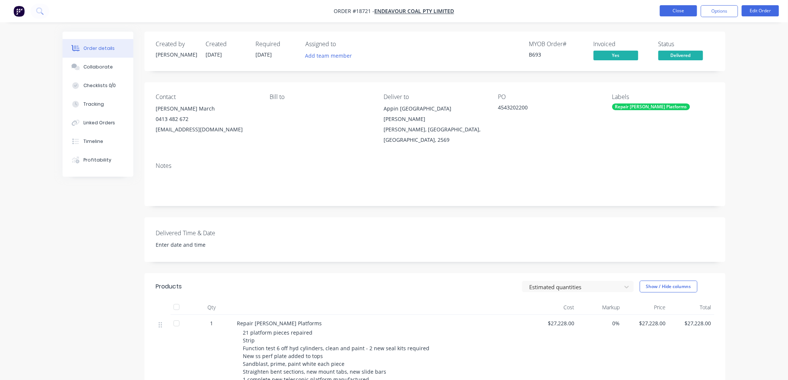
click at [676, 14] on button "Close" at bounding box center [678, 10] width 37 height 11
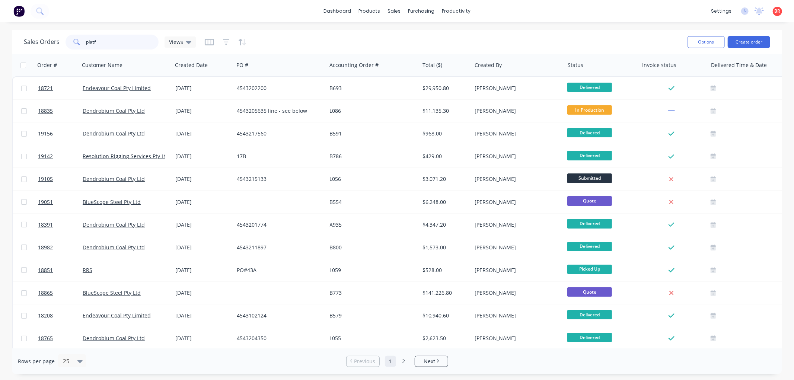
click at [108, 40] on input "platf" at bounding box center [122, 42] width 73 height 15
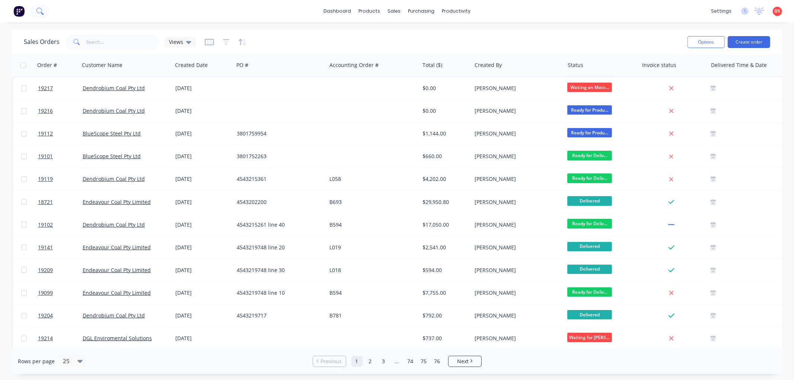
click at [38, 11] on icon at bounding box center [39, 10] width 7 height 7
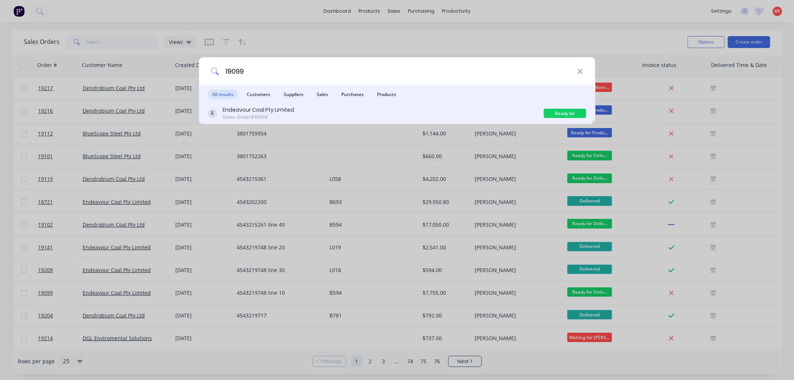
type input "19099"
click at [298, 114] on div "Endeavour Coal Pty Limited Sales Order #19099" at bounding box center [376, 113] width 336 height 15
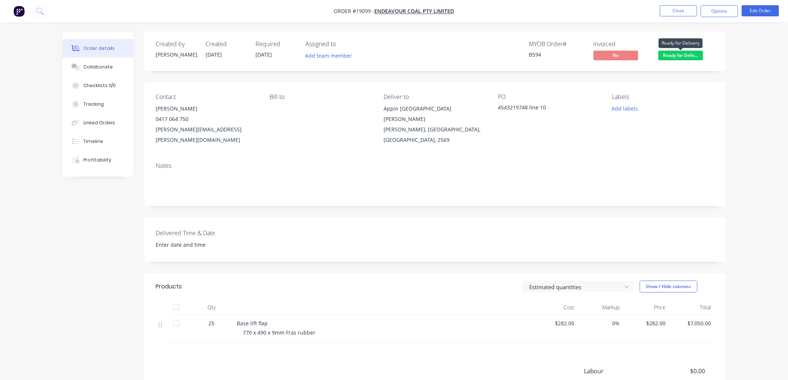
click at [666, 55] on span "Ready for Deliv..." at bounding box center [680, 55] width 45 height 9
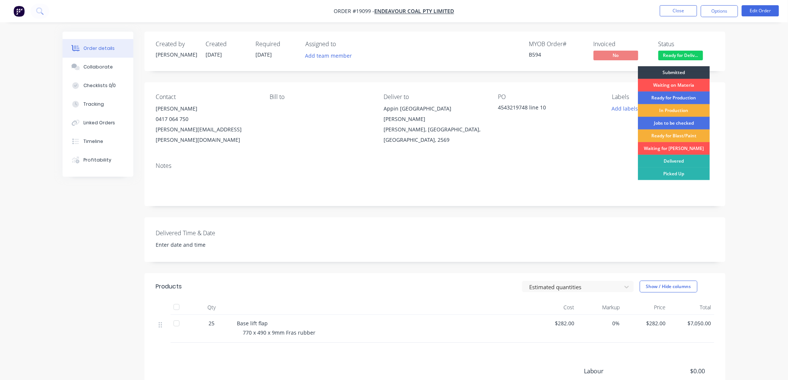
click at [669, 159] on div "Delivered" at bounding box center [674, 161] width 72 height 13
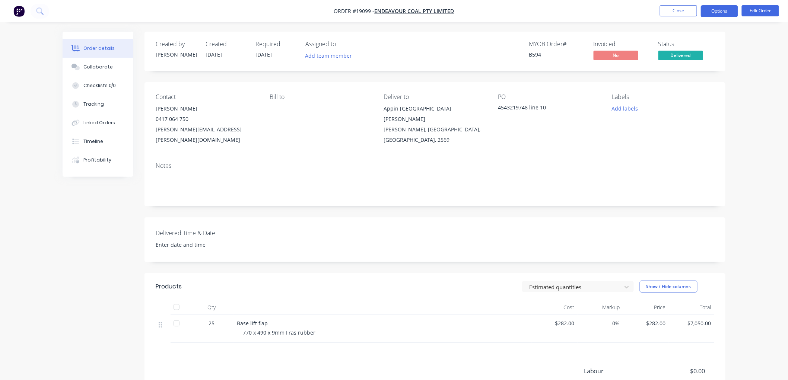
click at [712, 12] on button "Options" at bounding box center [719, 11] width 37 height 12
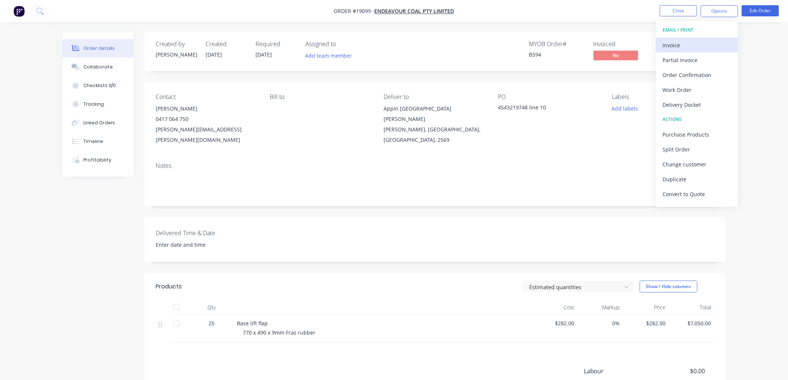
click at [673, 48] on div "Invoice" at bounding box center [697, 45] width 68 height 11
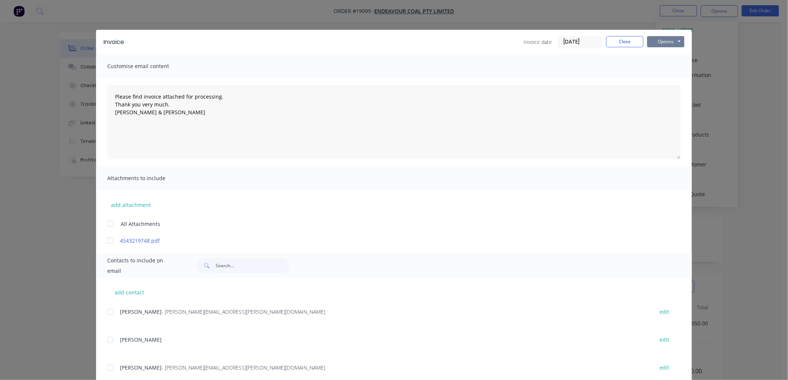
click at [661, 43] on button "Options" at bounding box center [665, 41] width 37 height 11
click at [665, 70] on button "Print" at bounding box center [671, 67] width 48 height 12
click at [626, 41] on button "Close" at bounding box center [624, 41] width 37 height 11
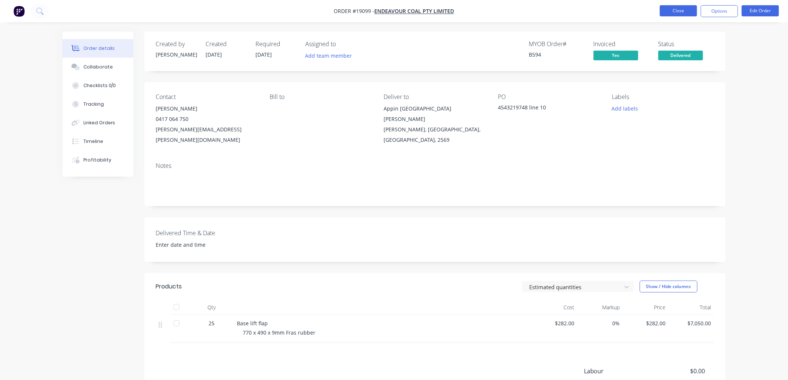
click at [669, 12] on button "Close" at bounding box center [678, 10] width 37 height 11
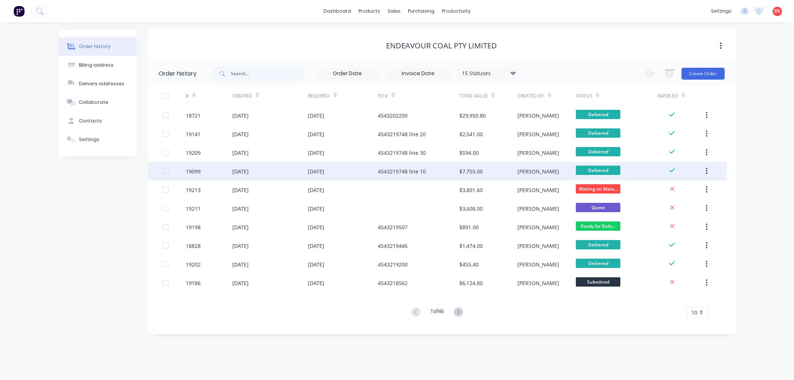
click at [379, 170] on div "4543219748 line 10" at bounding box center [402, 172] width 48 height 8
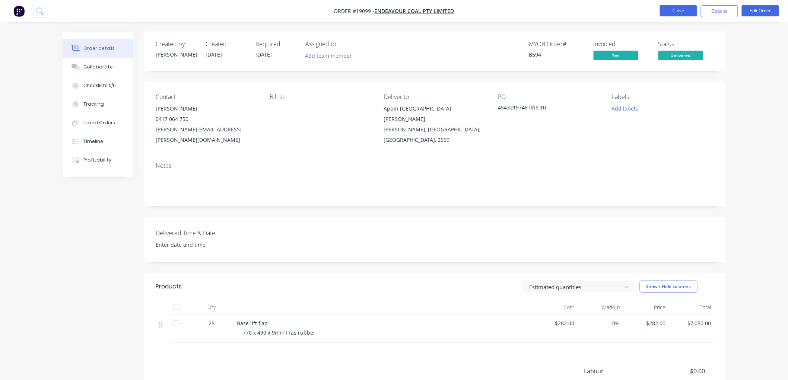
click at [679, 13] on button "Close" at bounding box center [678, 10] width 37 height 11
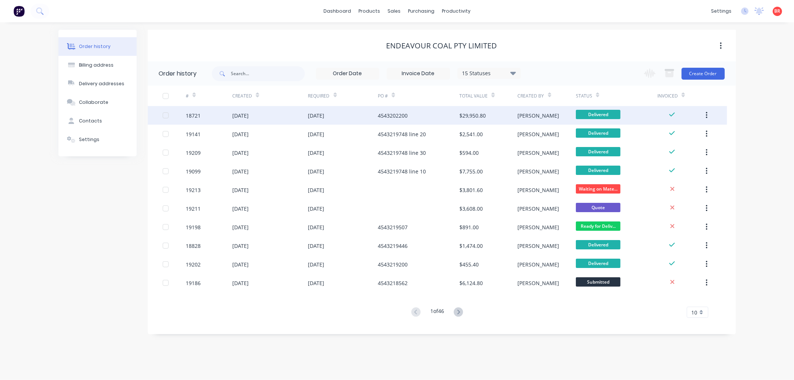
click at [430, 115] on div "4543202200" at bounding box center [419, 115] width 82 height 19
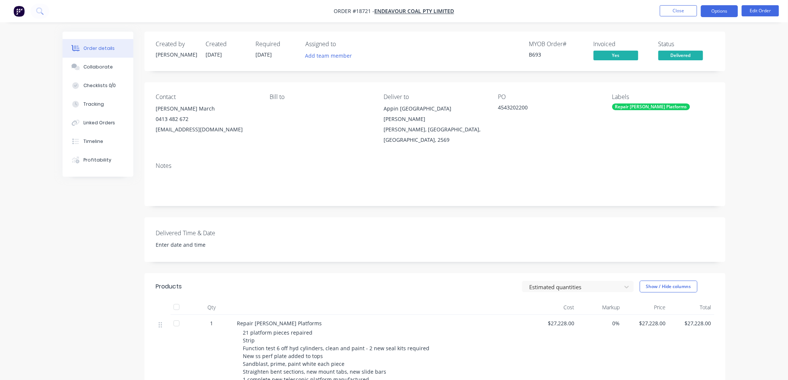
click at [720, 13] on button "Options" at bounding box center [719, 11] width 37 height 12
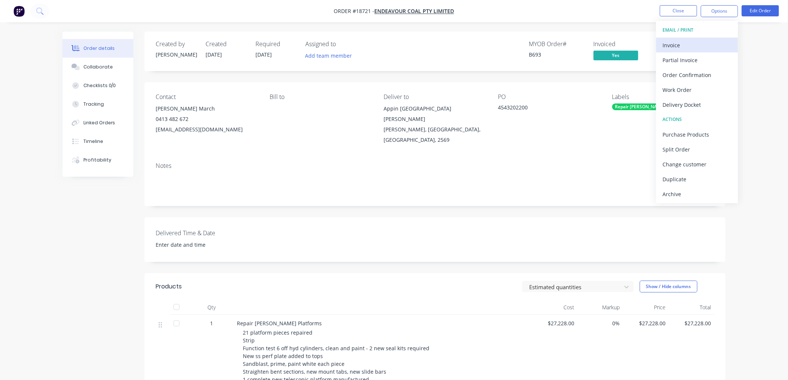
click at [676, 46] on div "Invoice" at bounding box center [697, 45] width 68 height 11
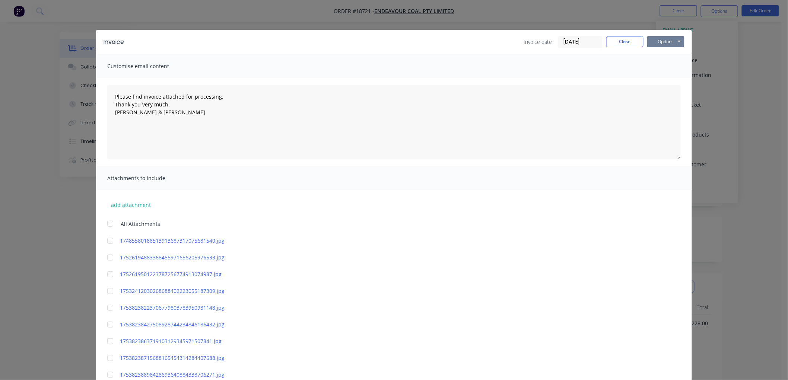
click at [656, 41] on button "Options" at bounding box center [665, 41] width 37 height 11
click at [661, 63] on button "Print" at bounding box center [671, 67] width 48 height 12
click at [614, 44] on button "Close" at bounding box center [624, 41] width 37 height 11
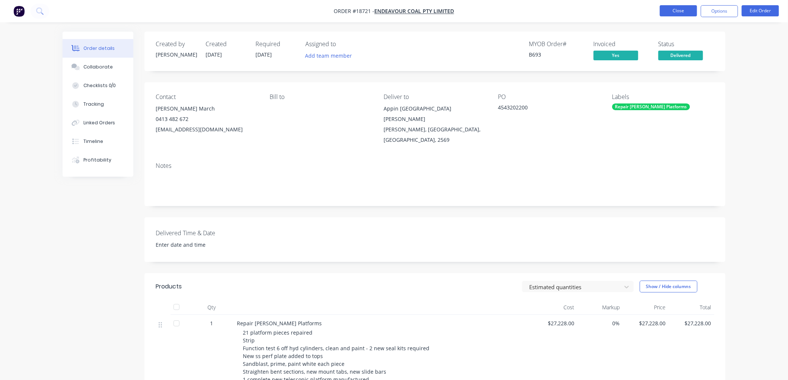
click at [676, 15] on button "Close" at bounding box center [678, 10] width 37 height 11
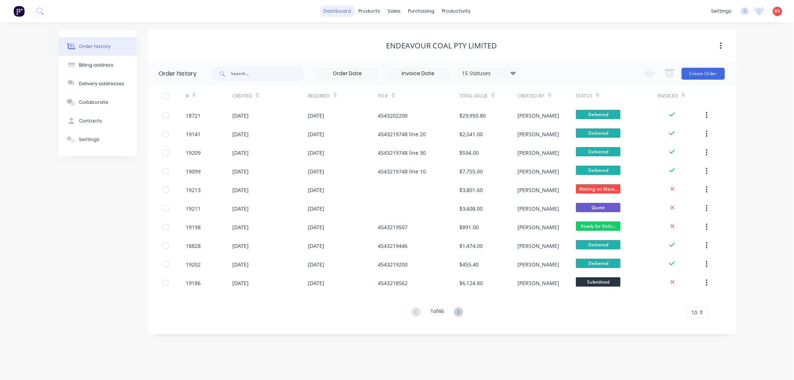
click at [336, 10] on link "dashboard" at bounding box center [337, 11] width 35 height 11
